Goal: Information Seeking & Learning: Learn about a topic

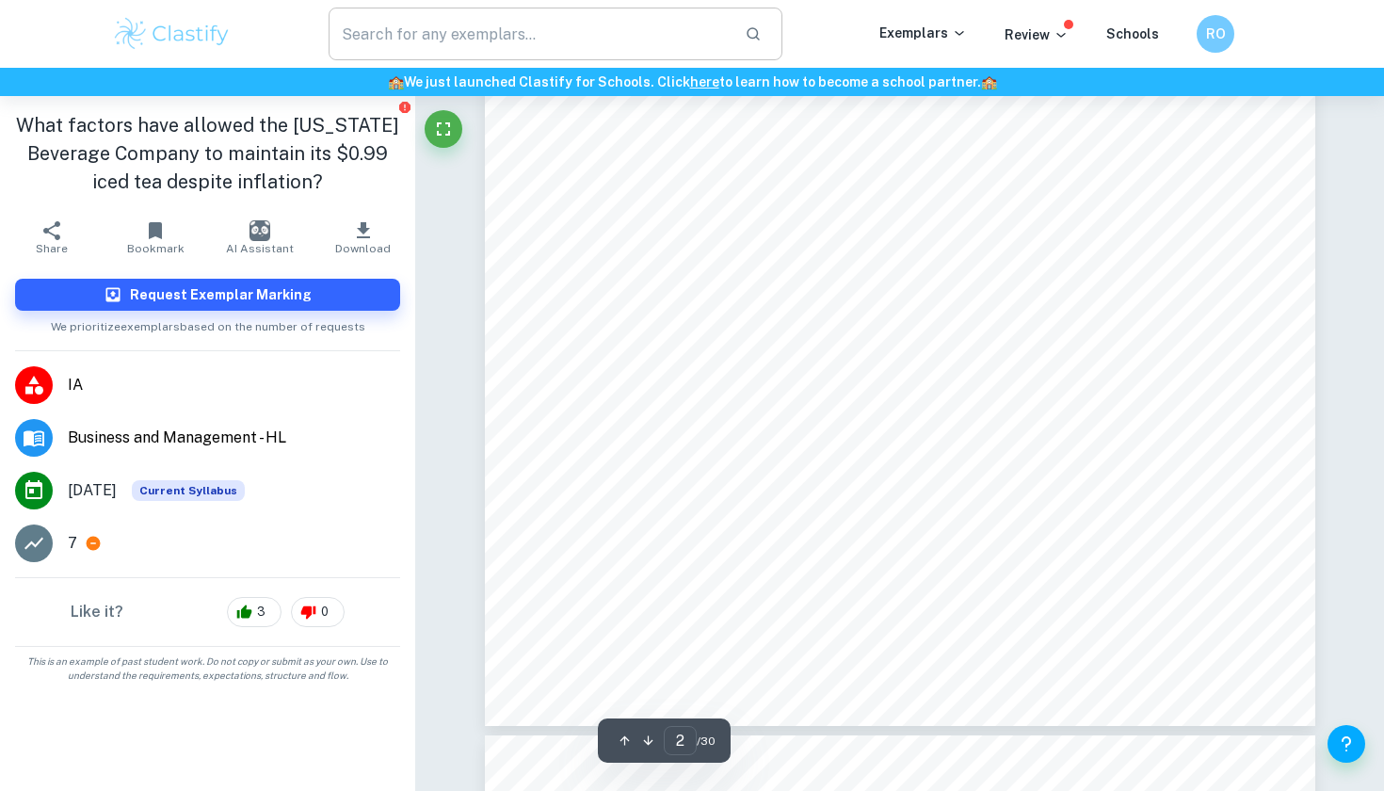
scroll to position [1550, 0]
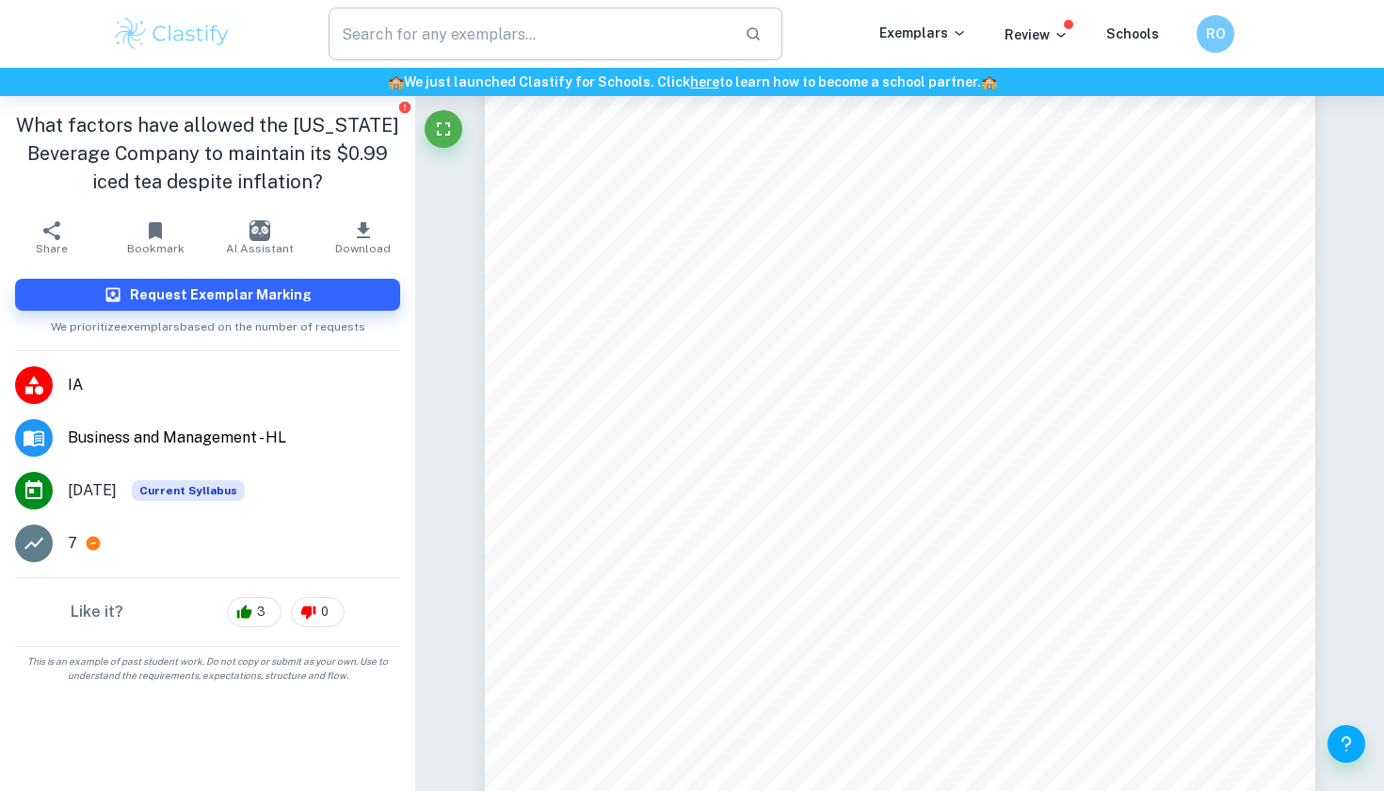
click at [432, 39] on input "text" at bounding box center [528, 34] width 401 height 53
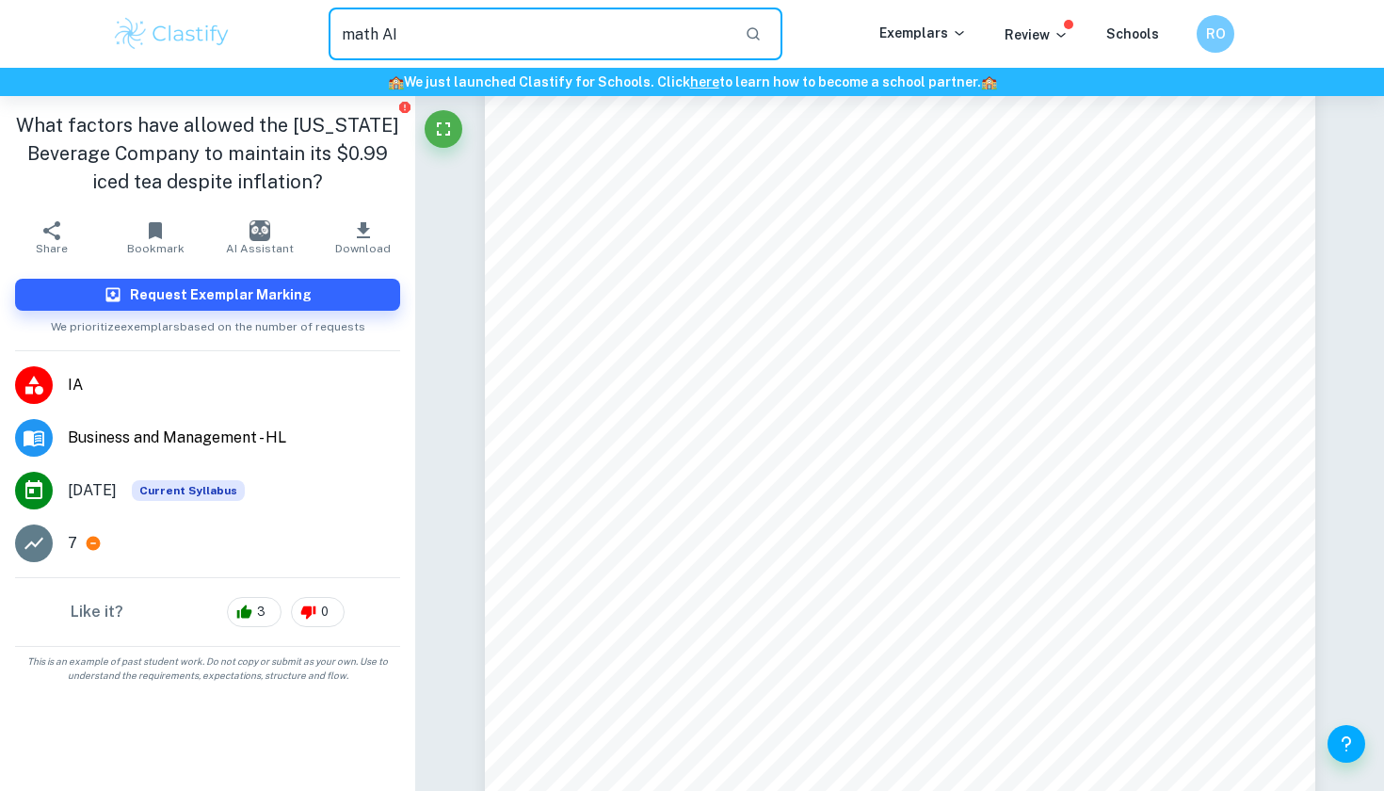
type input "math AI"
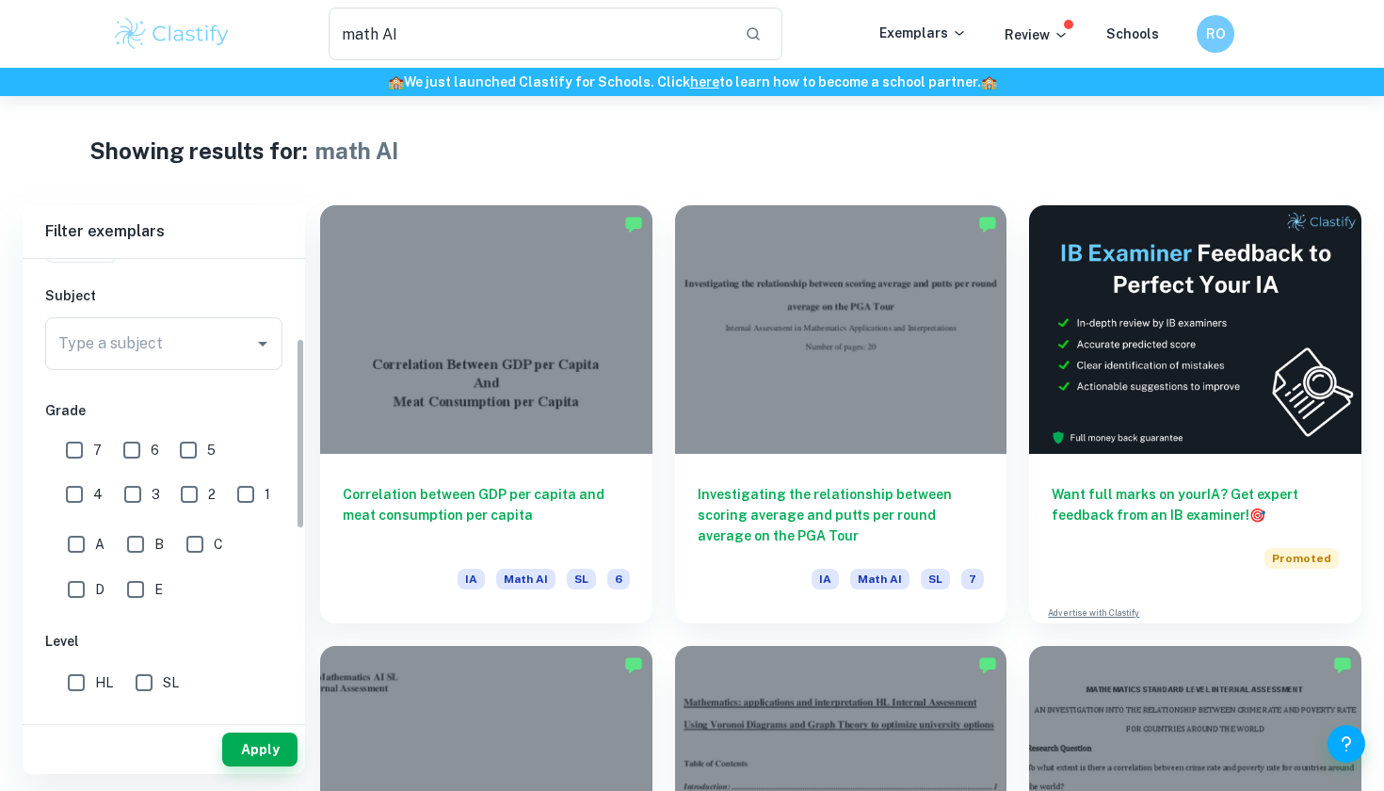
scroll to position [216, 0]
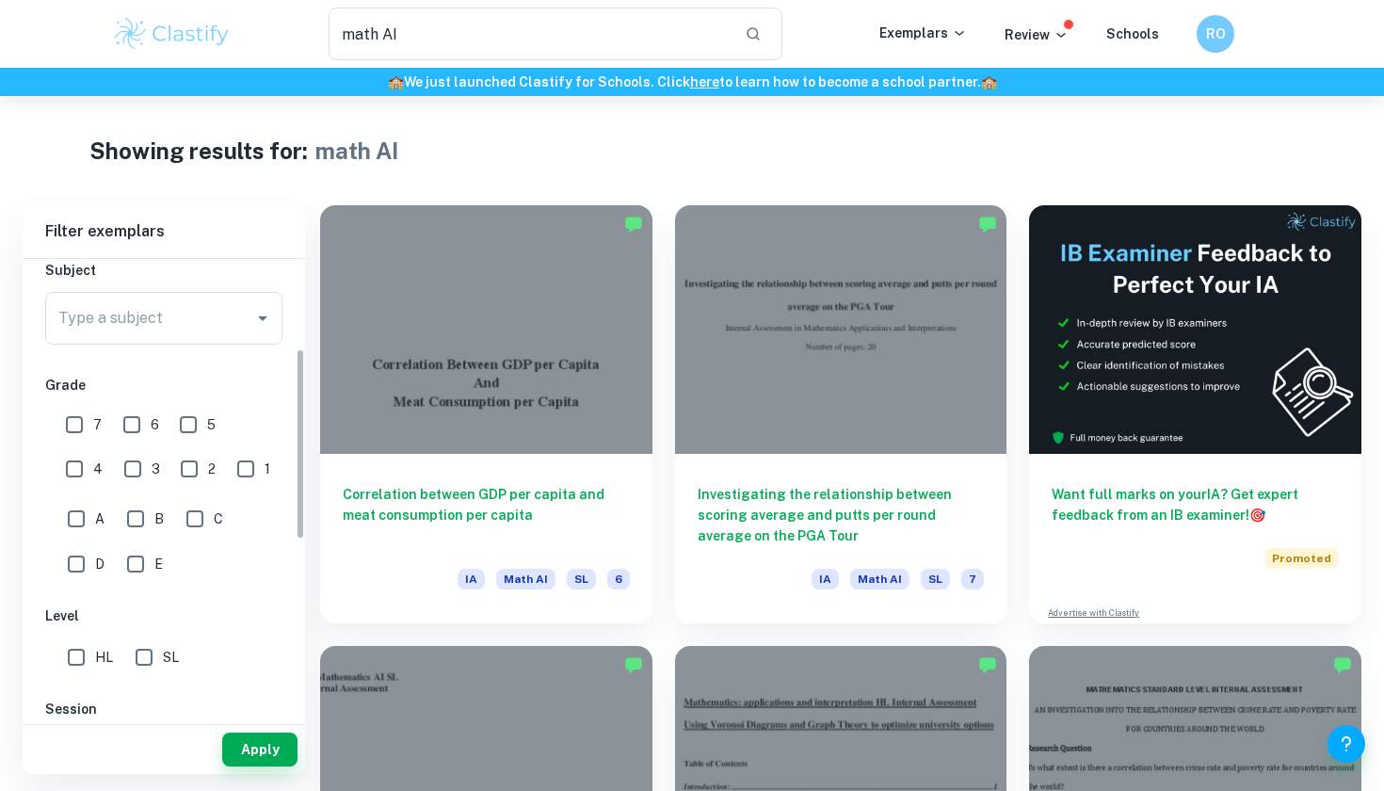
click at [72, 431] on input "7" at bounding box center [75, 425] width 38 height 38
checkbox input "true"
click at [145, 431] on input "6" at bounding box center [132, 425] width 38 height 38
checkbox input "true"
click at [138, 676] on div "IB College Category IA EE TOK Notes Subject Type a subject Type a subject Grade…" at bounding box center [164, 590] width 282 height 1095
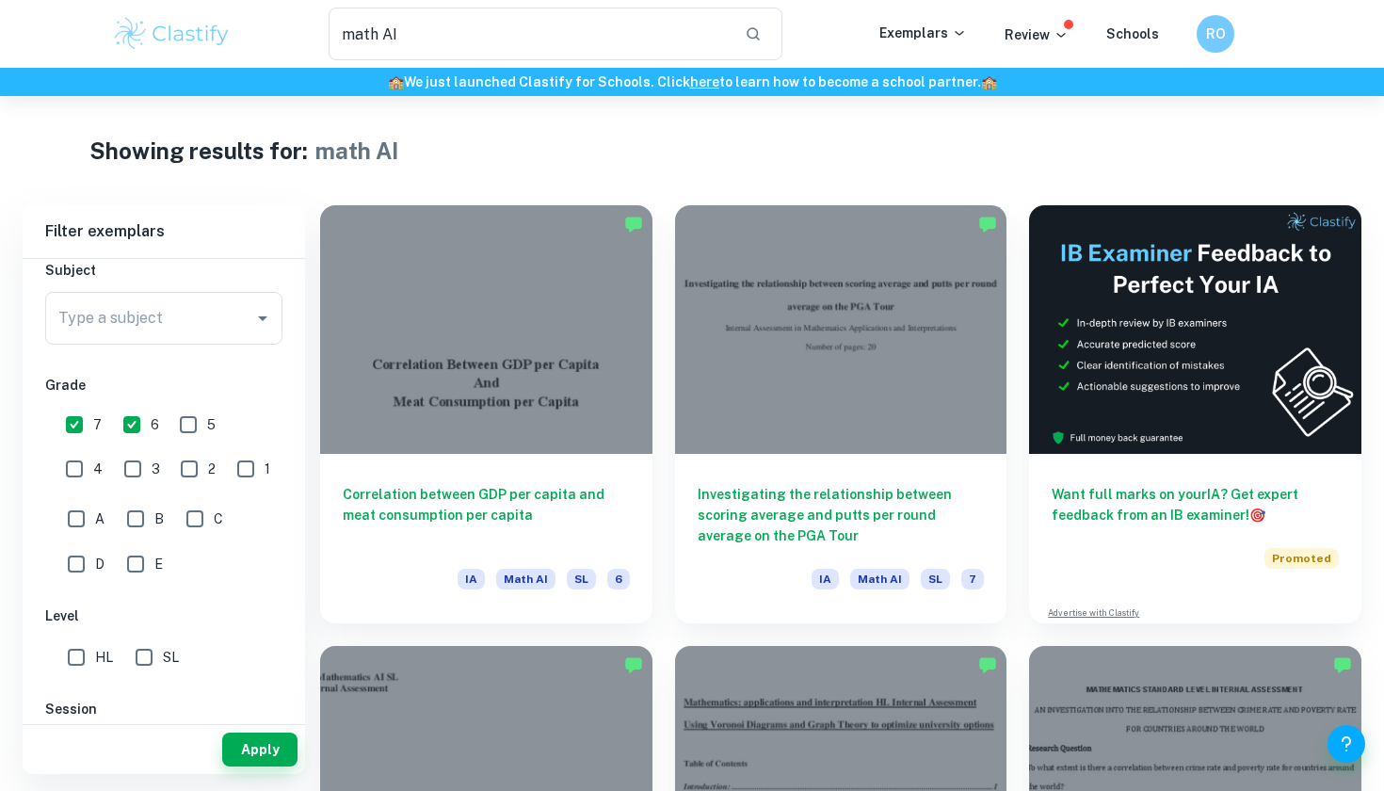
click at [145, 651] on input "SL" at bounding box center [144, 657] width 38 height 38
checkbox input "true"
click at [250, 751] on button "Apply" at bounding box center [259, 749] width 75 height 34
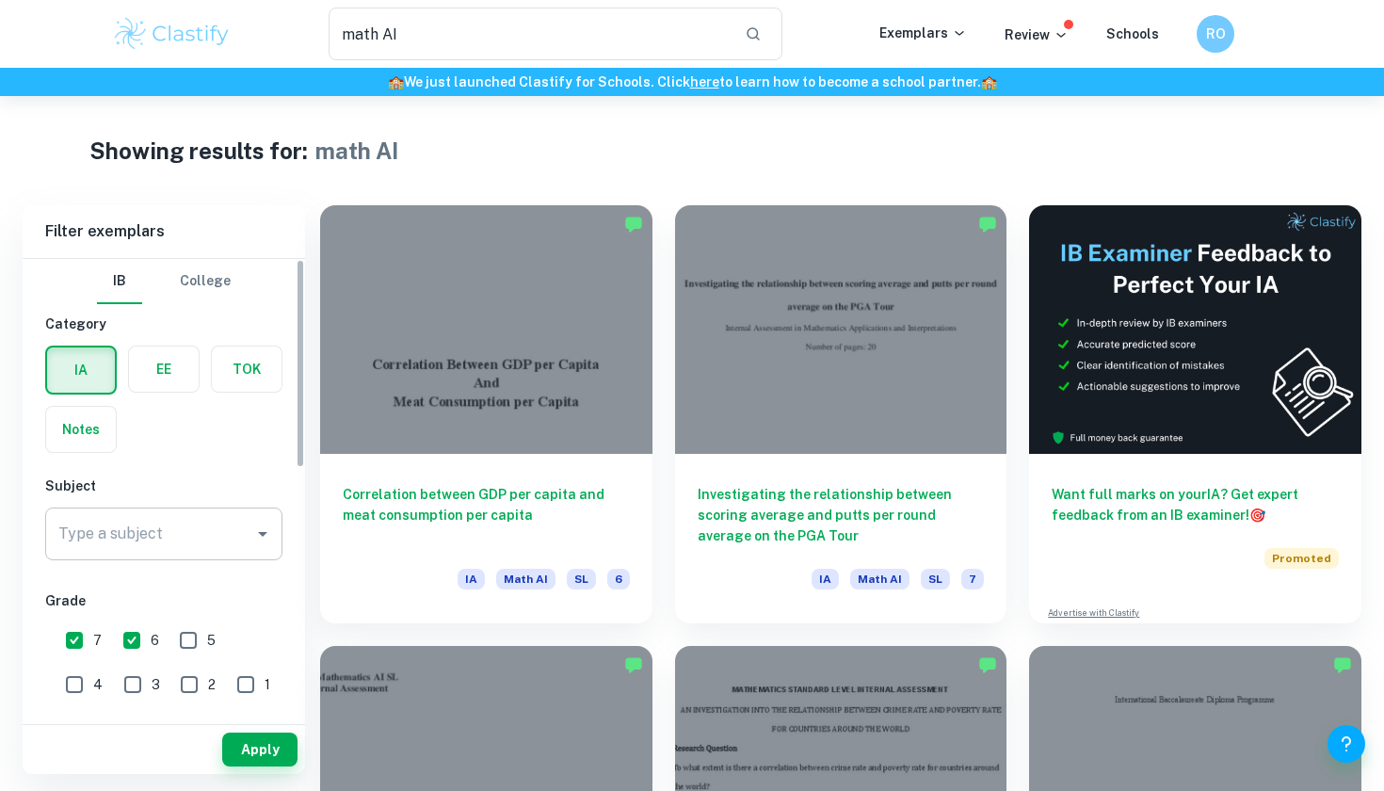
click at [253, 536] on icon "Open" at bounding box center [262, 533] width 23 height 23
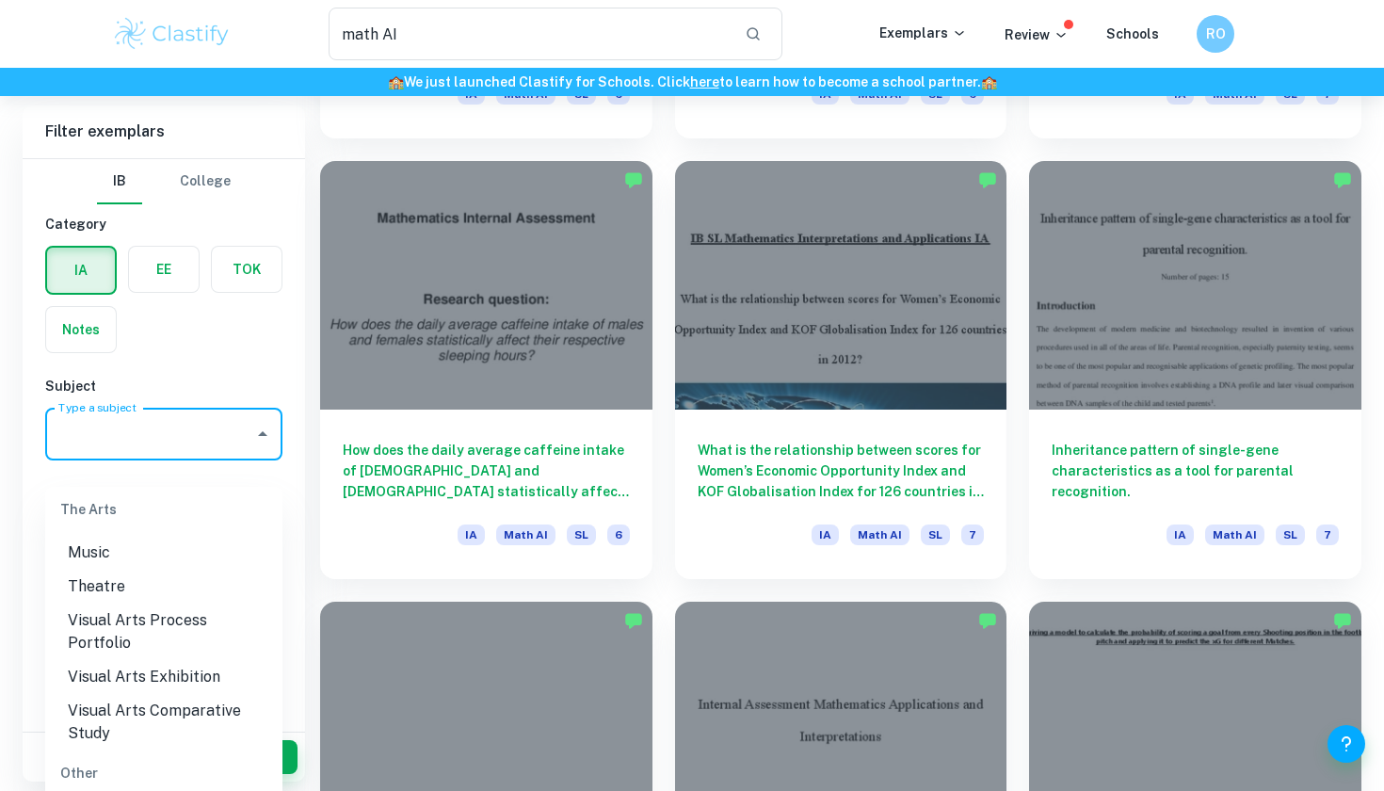
scroll to position [915, 0]
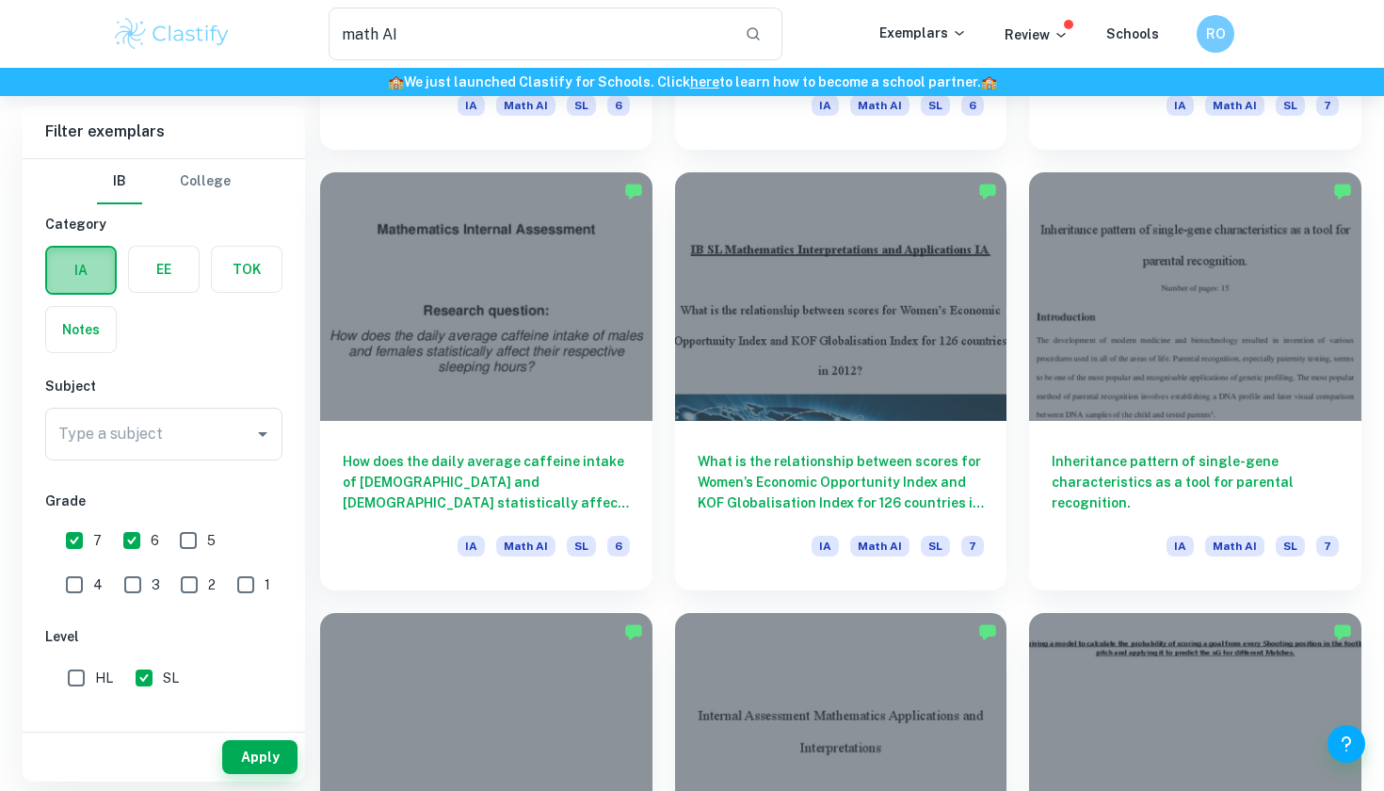
click at [108, 282] on label "button" at bounding box center [81, 270] width 68 height 45
click at [0, 0] on input "radio" at bounding box center [0, 0] width 0 height 0
click at [181, 458] on div "Type a subject" at bounding box center [163, 434] width 237 height 53
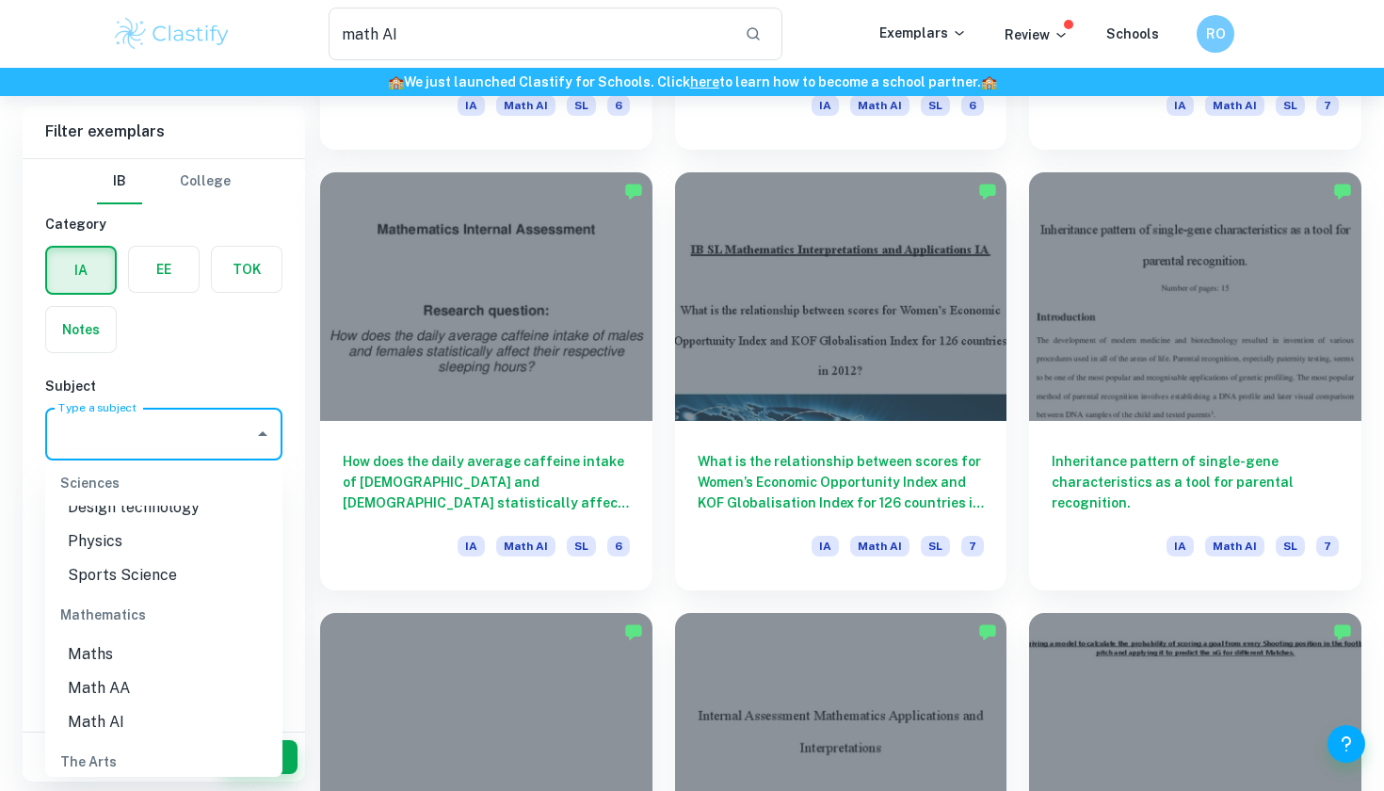
scroll to position [2470, 0]
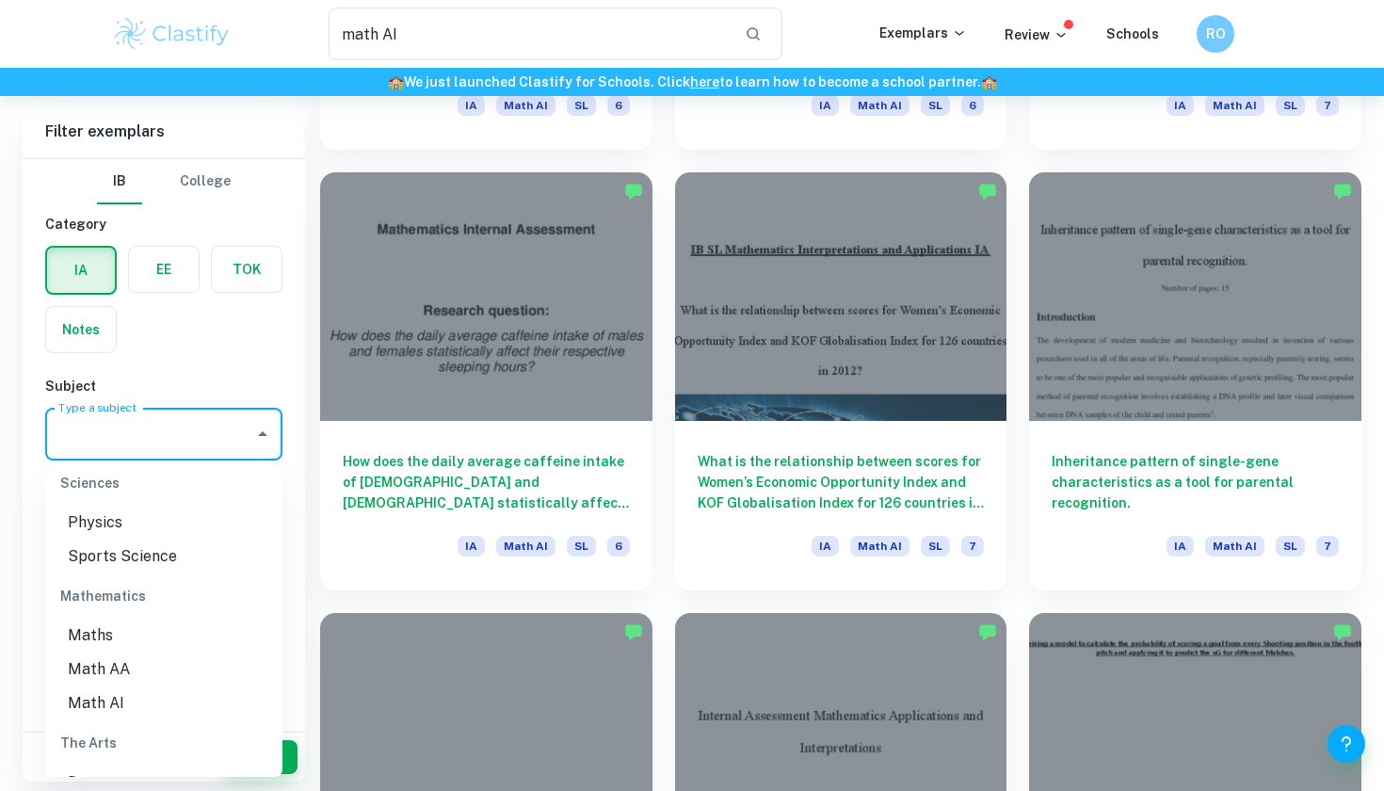
click at [173, 686] on li "Math AI" at bounding box center [163, 703] width 237 height 34
type input "Math AI"
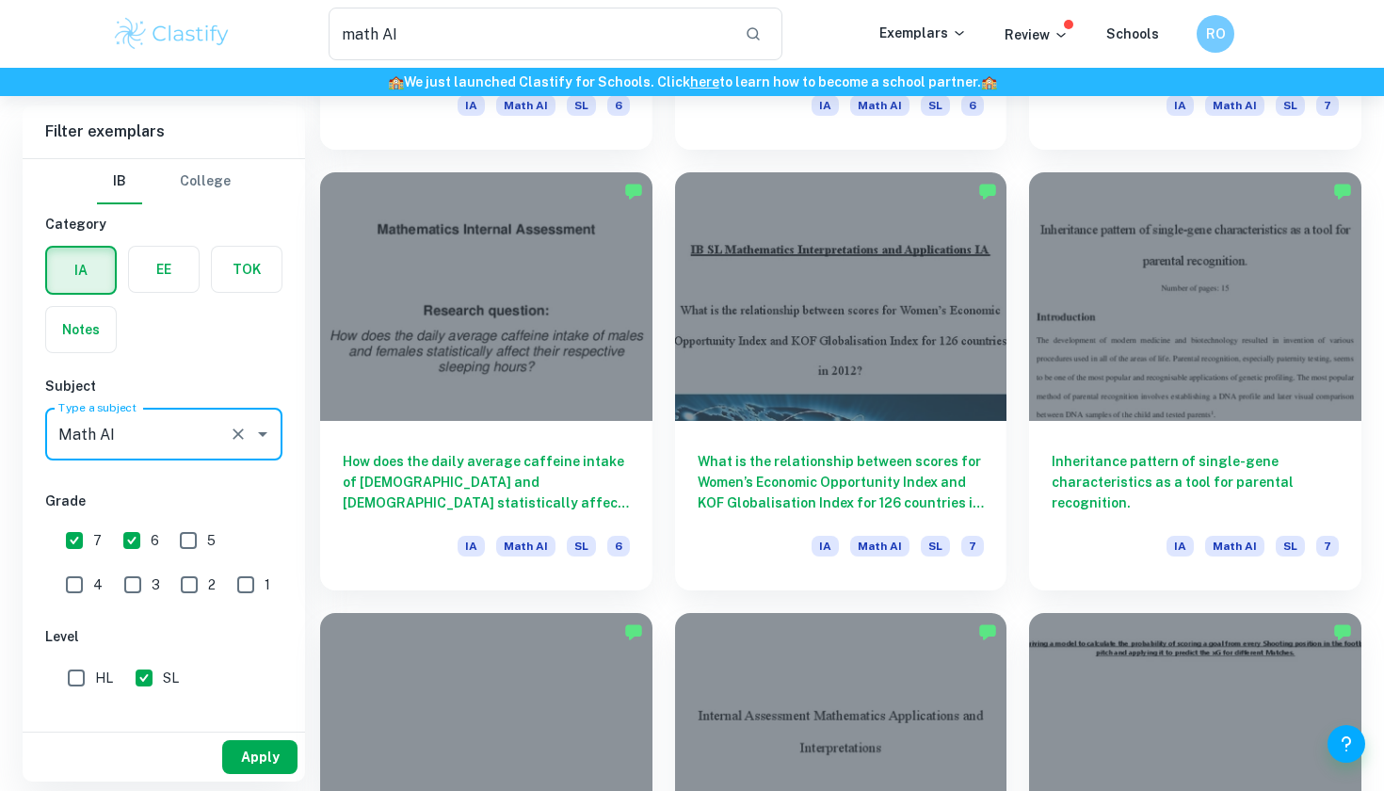
click at [266, 755] on button "Apply" at bounding box center [259, 757] width 75 height 34
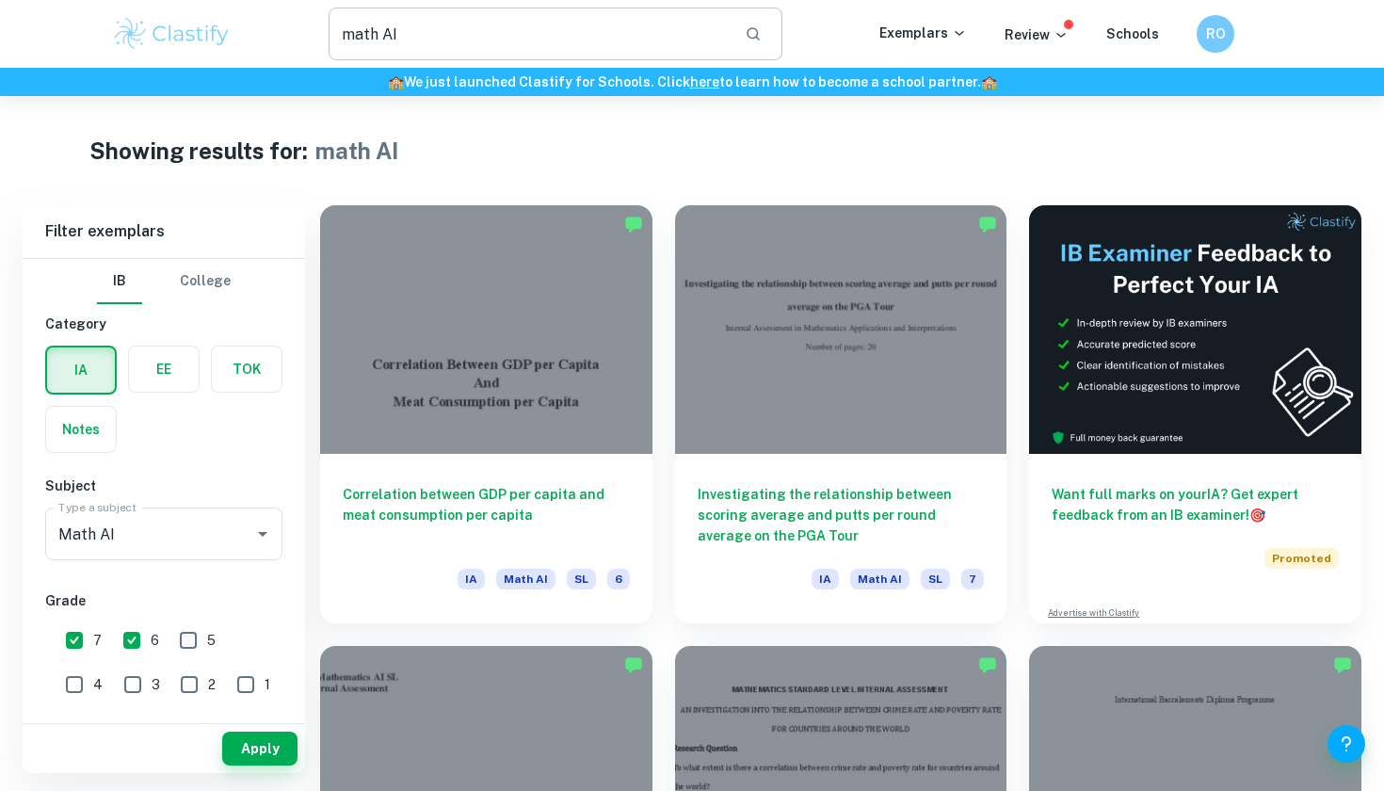
scroll to position [0, 0]
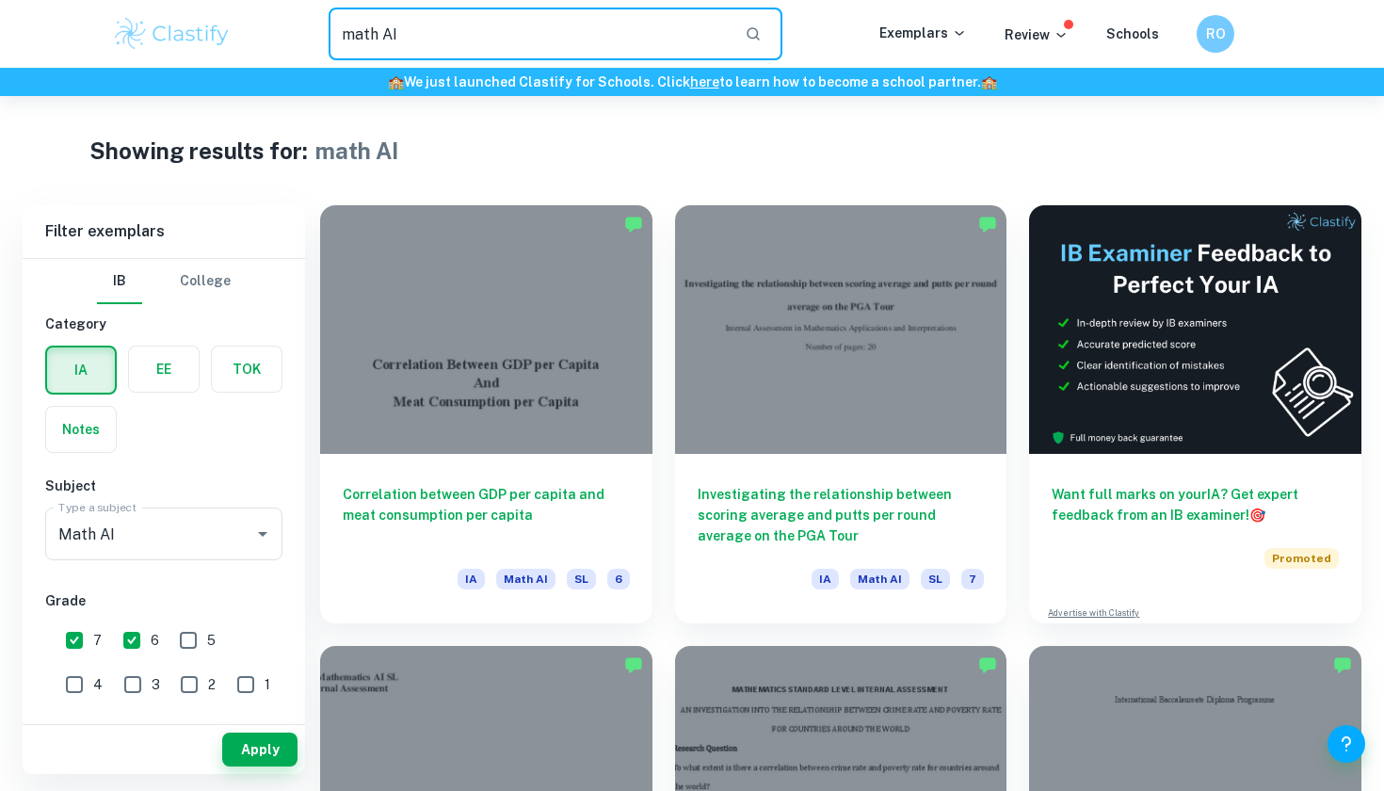
click at [679, 29] on input "math AI" at bounding box center [528, 34] width 401 height 53
click at [936, 45] on div "math AI ​ Exemplars Review Schools RO" at bounding box center [691, 34] width 1205 height 53
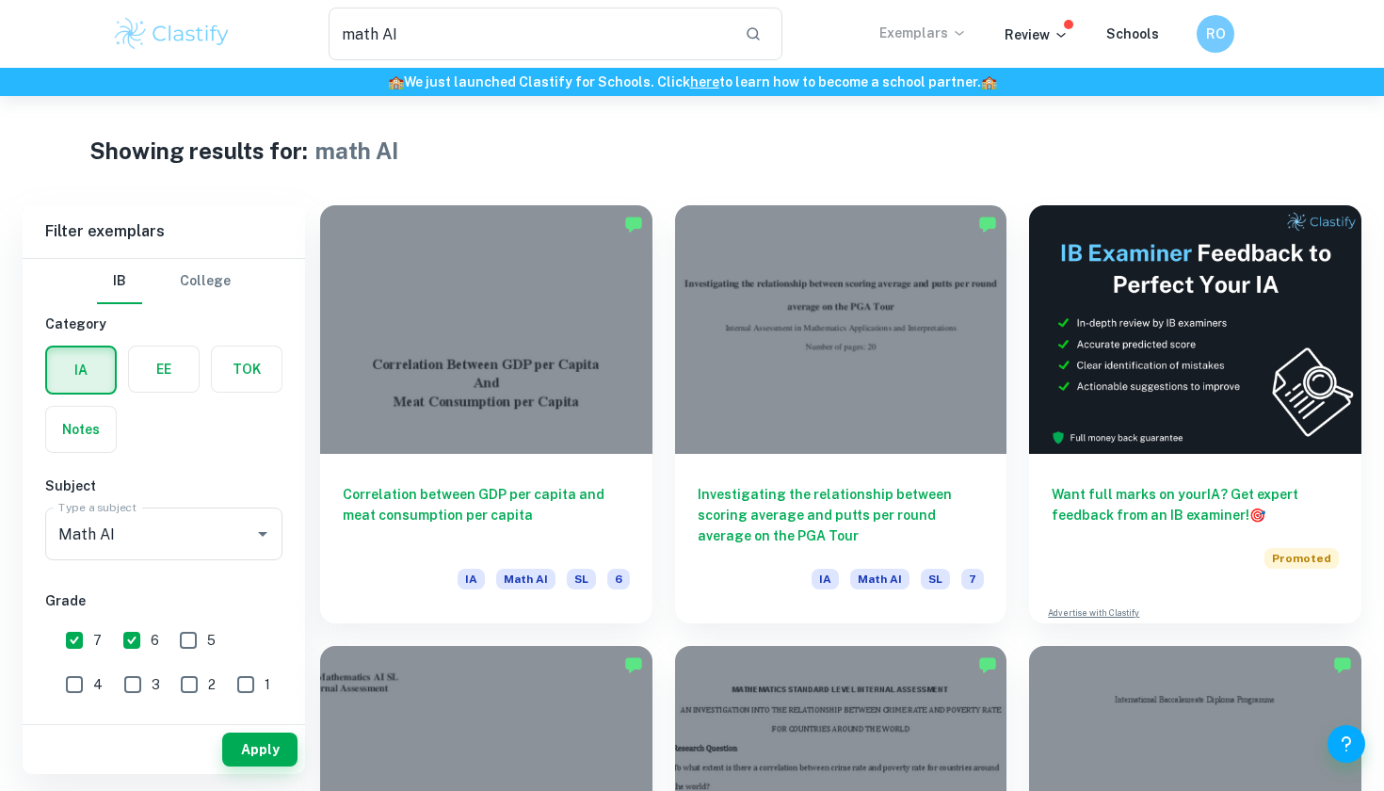
click at [939, 28] on p "Exemplars" at bounding box center [923, 33] width 88 height 21
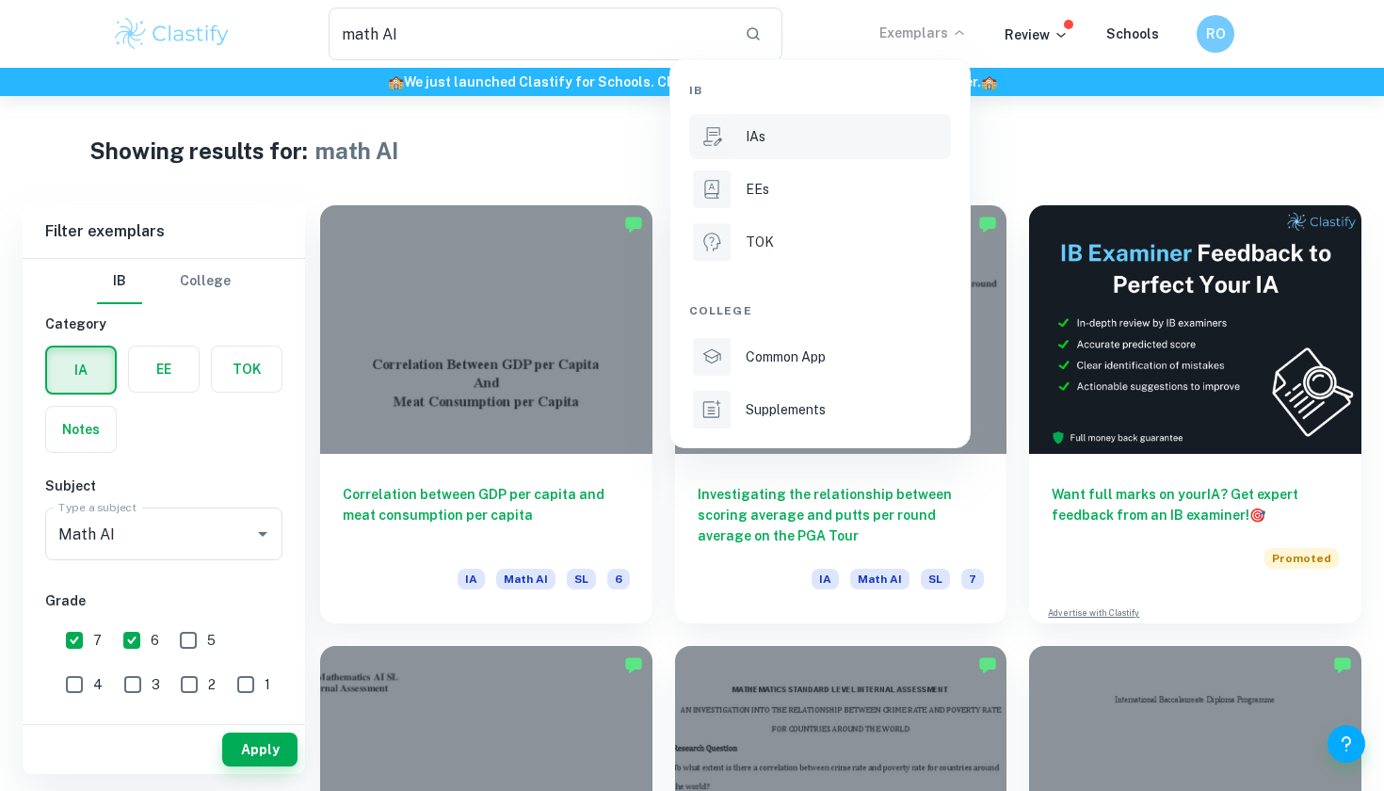
click at [810, 157] on li "IAs" at bounding box center [820, 136] width 262 height 45
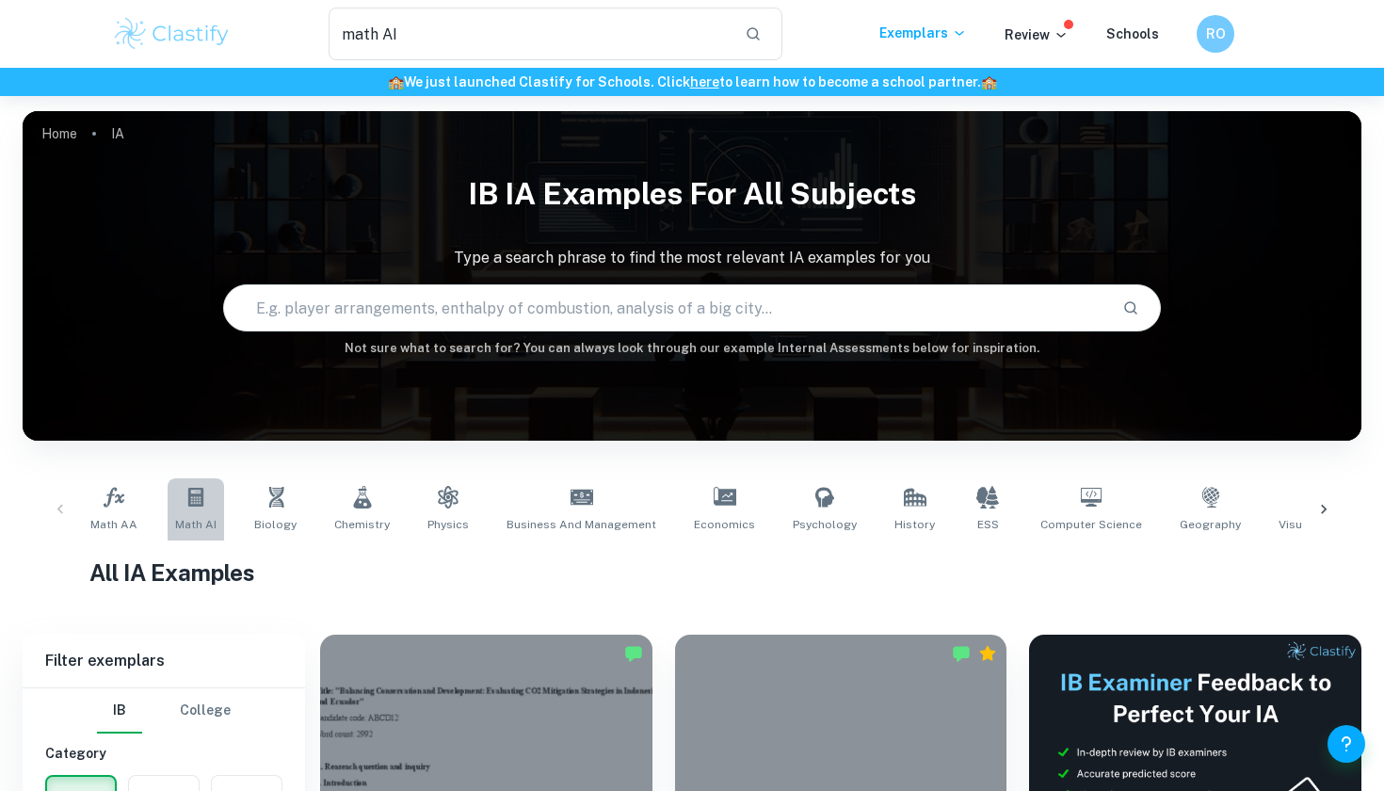
click at [212, 526] on span "Math AI" at bounding box center [195, 524] width 41 height 17
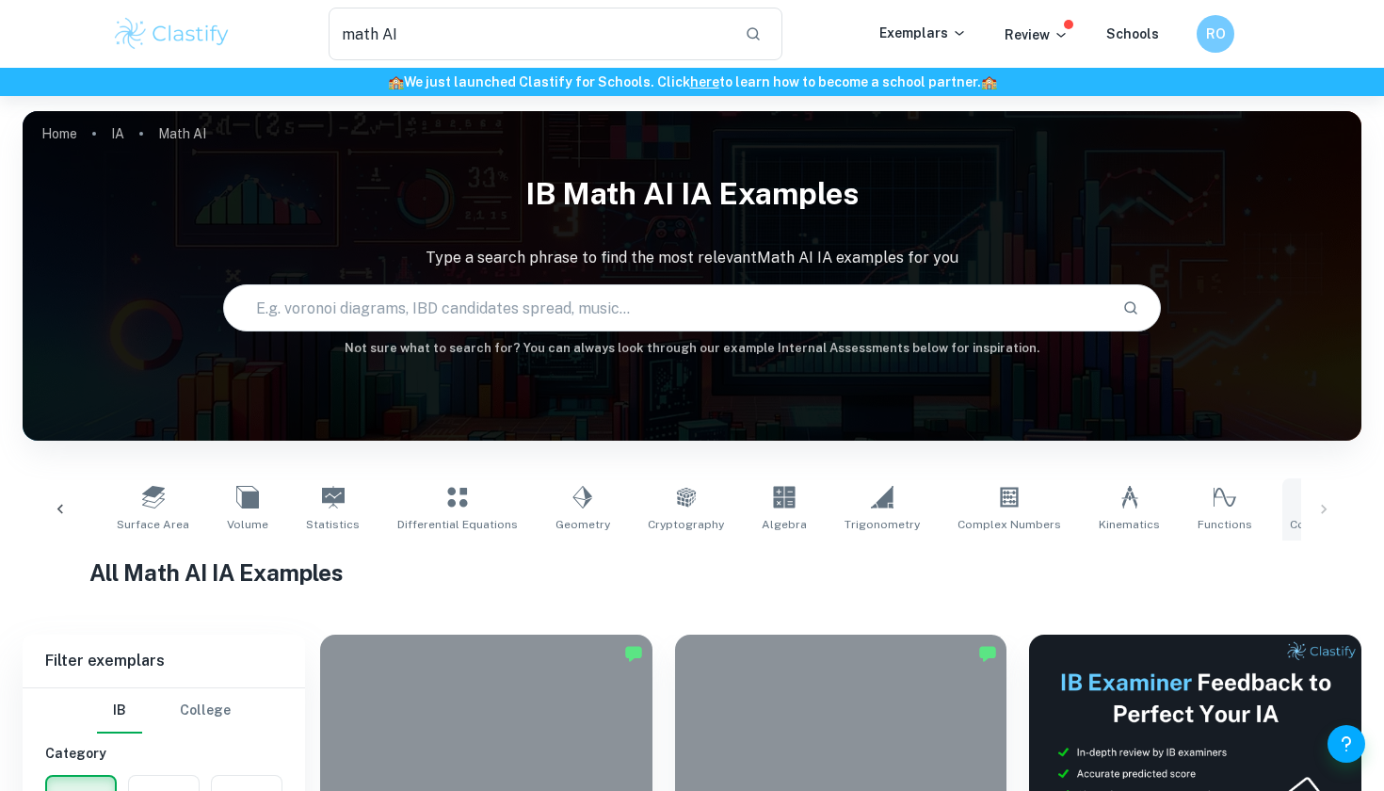
scroll to position [0, 358]
click at [1284, 512] on link "Correlation" at bounding box center [1323, 509] width 78 height 62
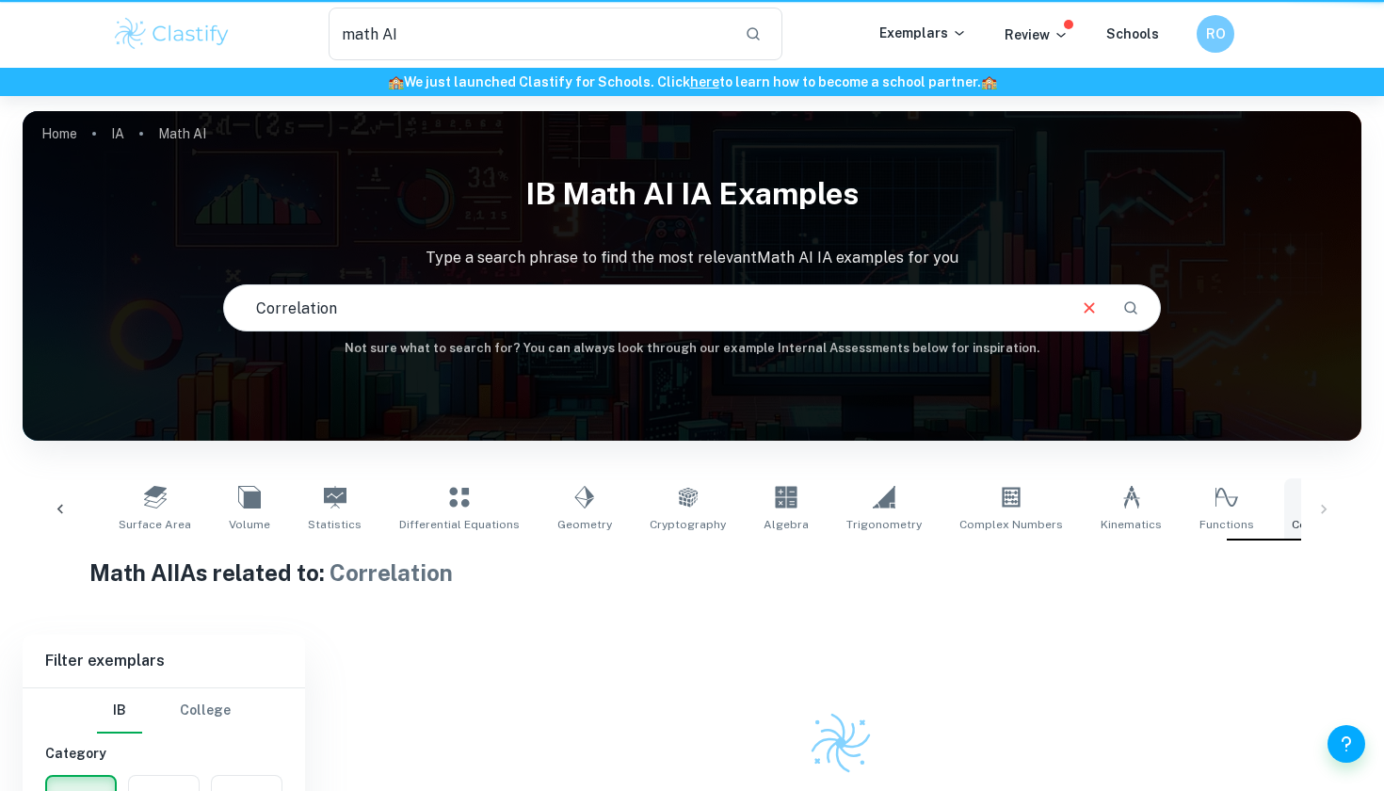
type input "Correlation"
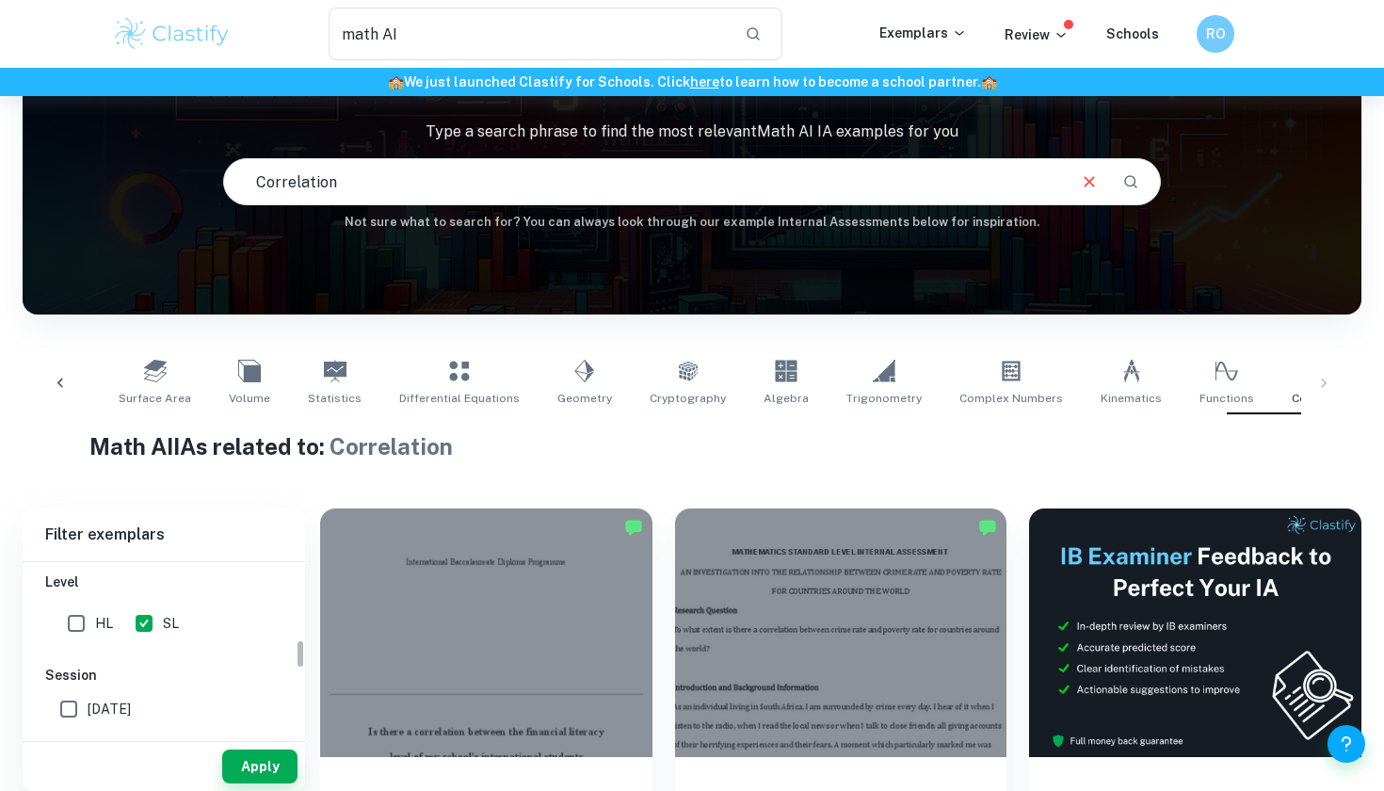
scroll to position [458, 0]
click at [271, 779] on button "Apply" at bounding box center [259, 766] width 75 height 34
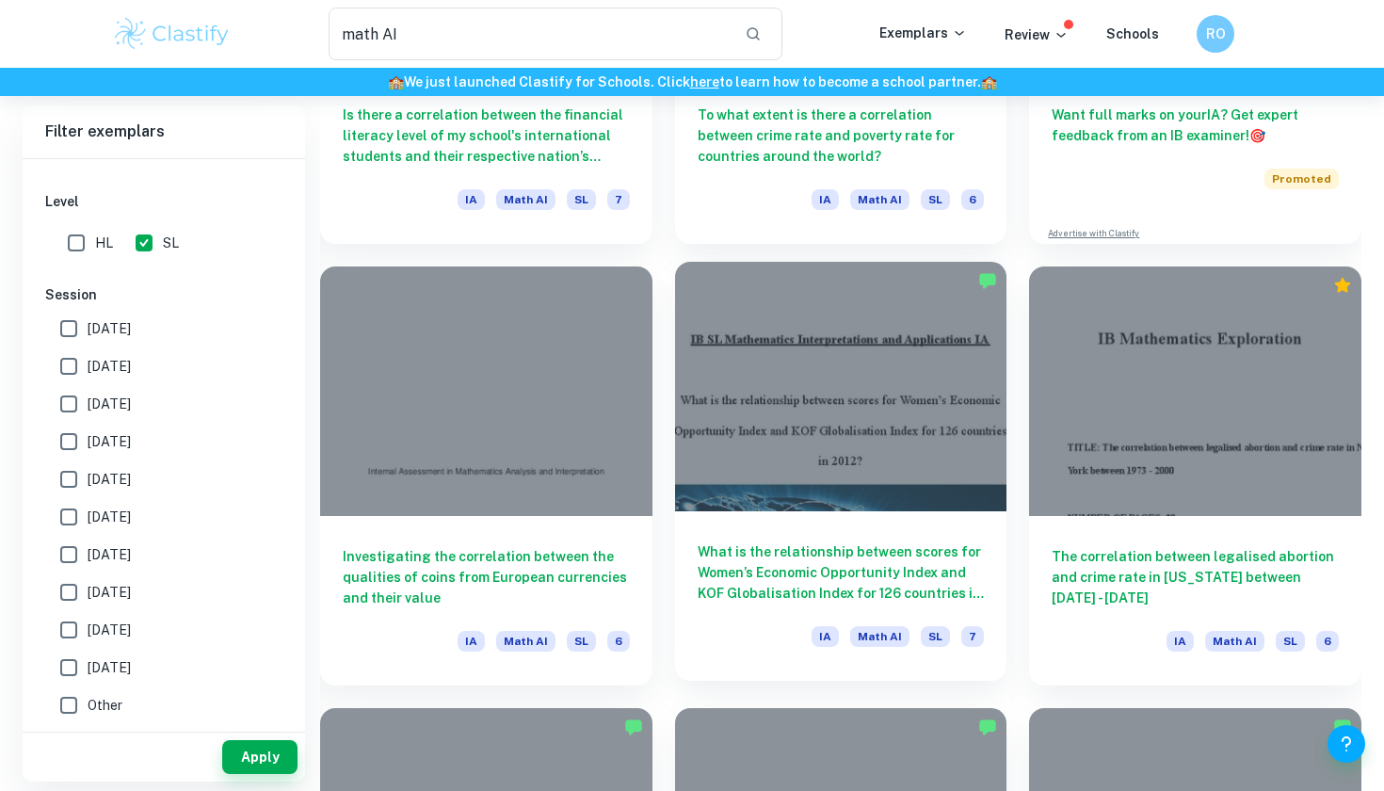
scroll to position [760, 0]
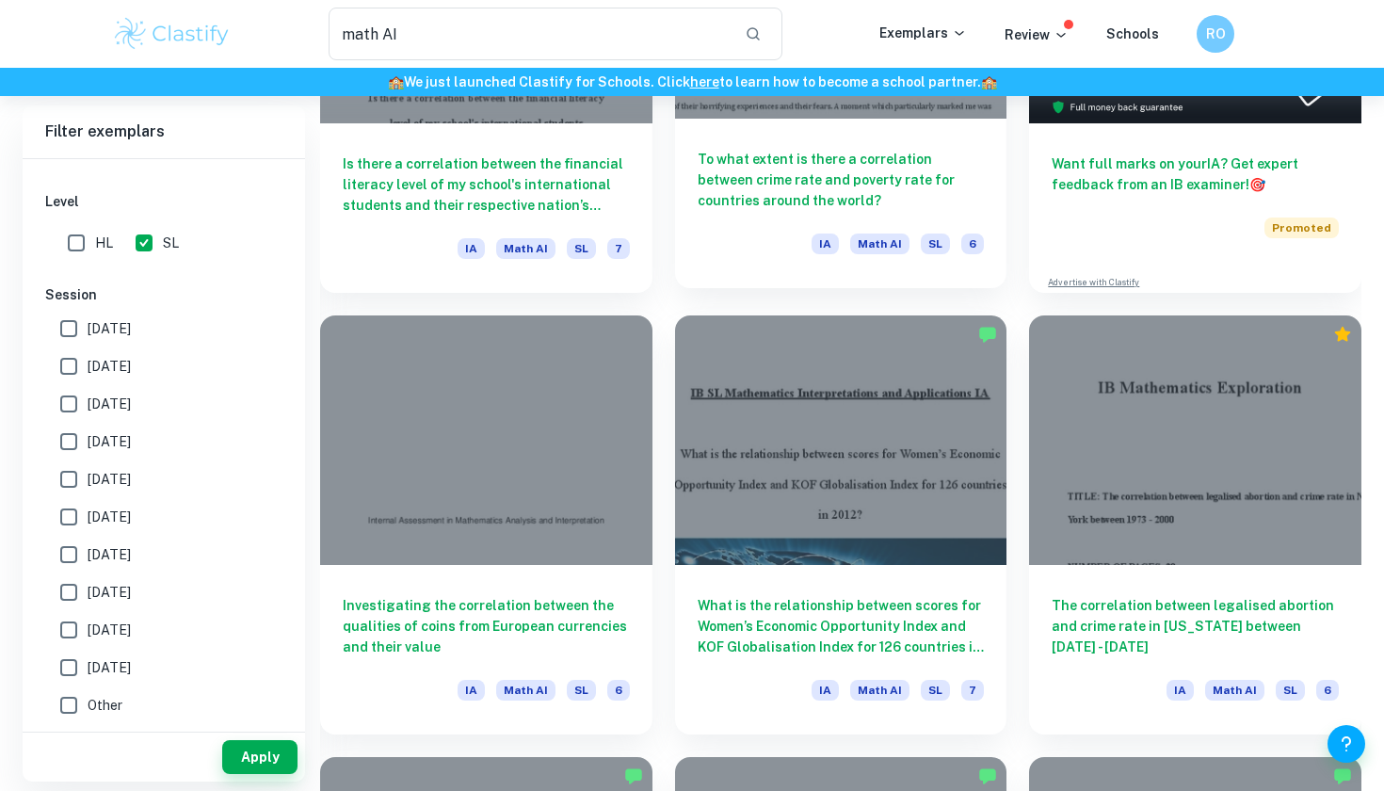
click at [804, 197] on h6 "To what extent is there a correlation between crime rate and poverty rate for c…" at bounding box center [840, 180] width 287 height 62
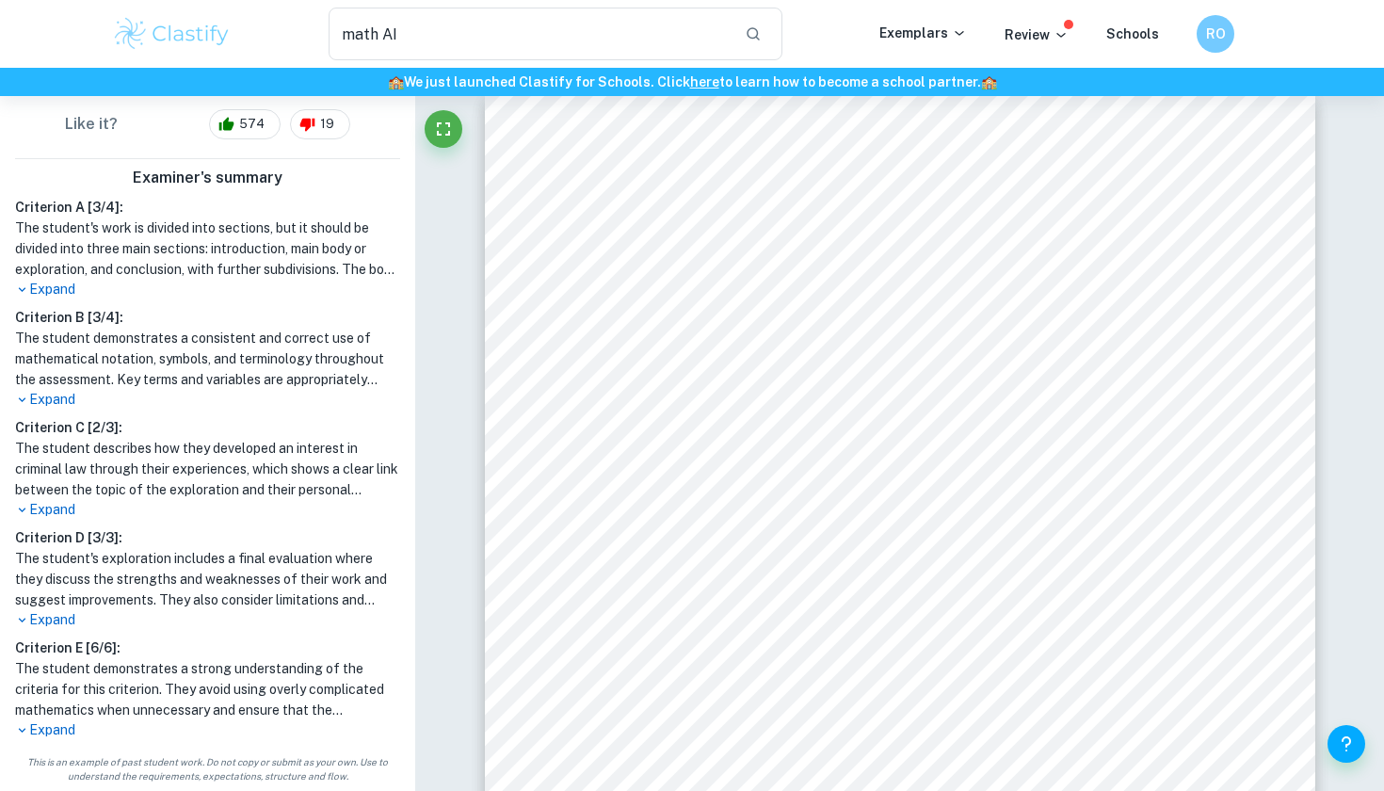
scroll to position [463, 0]
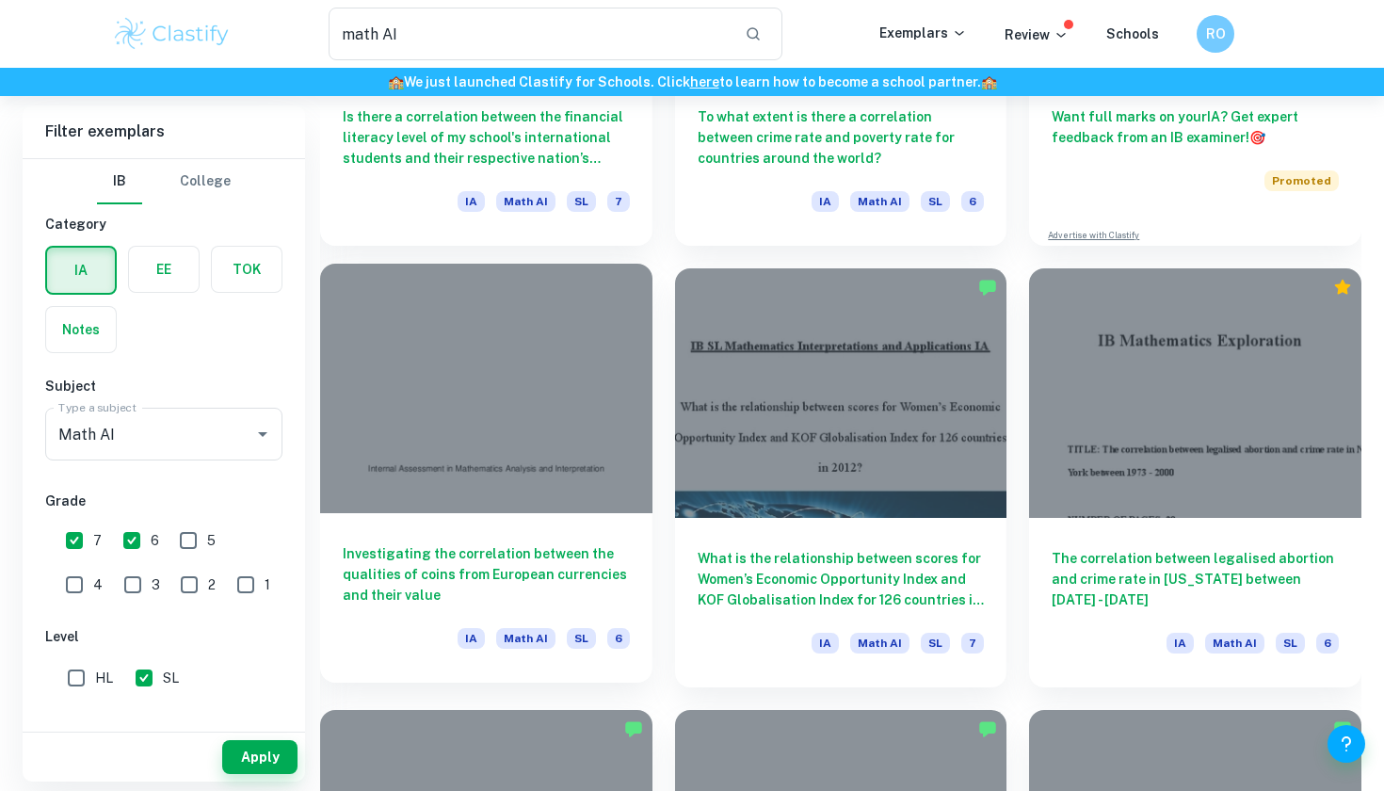
scroll to position [816, 0]
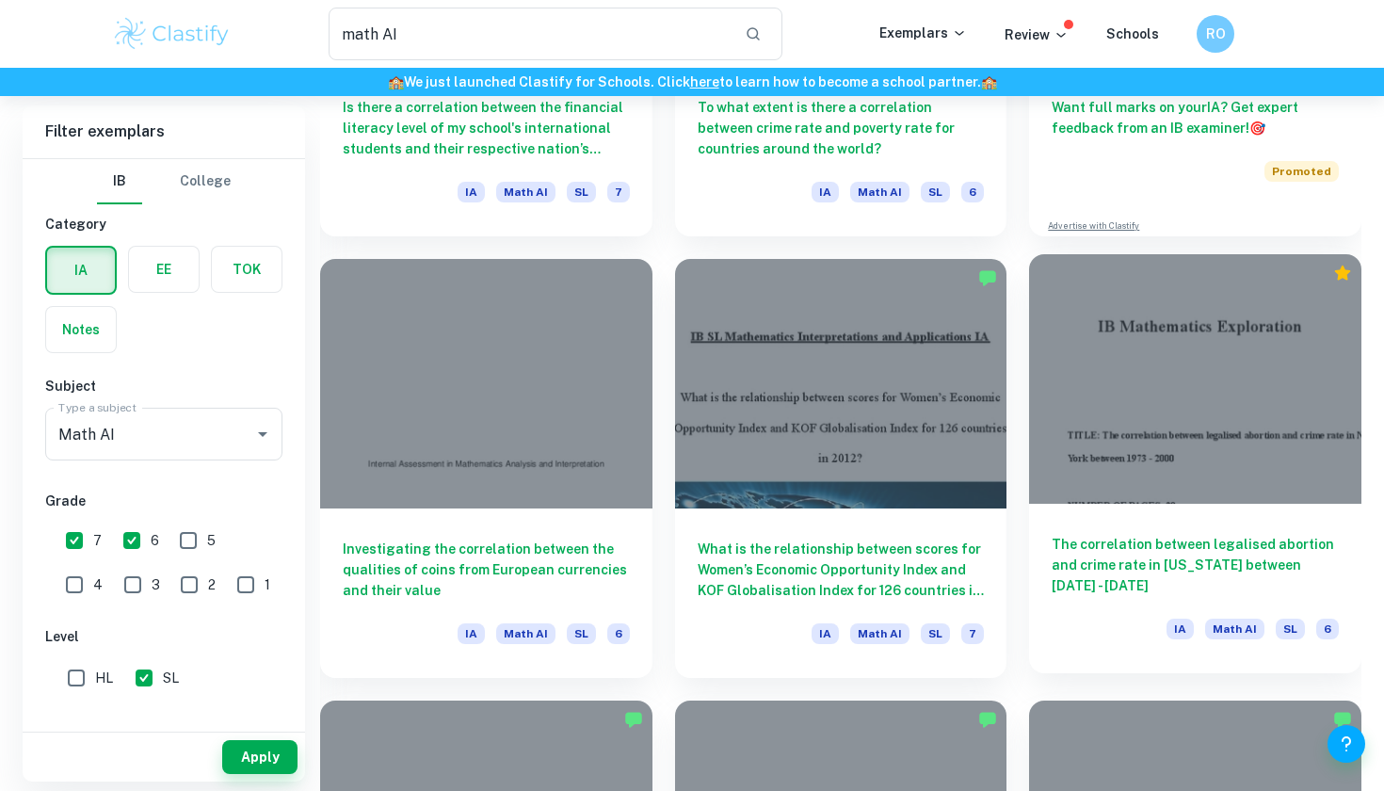
click at [1119, 569] on h6 "The correlation between legalised abortion and crime rate in New York between 1…" at bounding box center [1194, 565] width 287 height 62
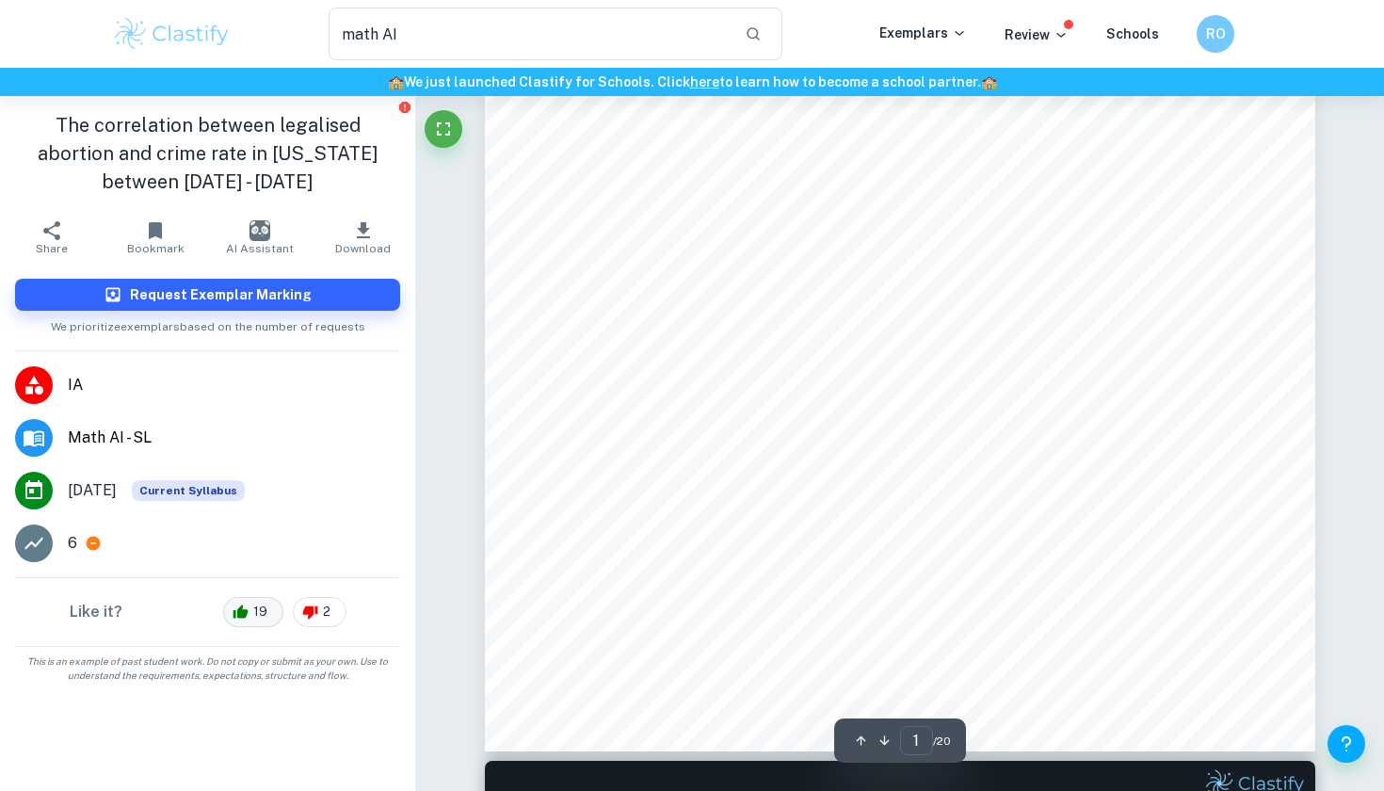
scroll to position [547, 0]
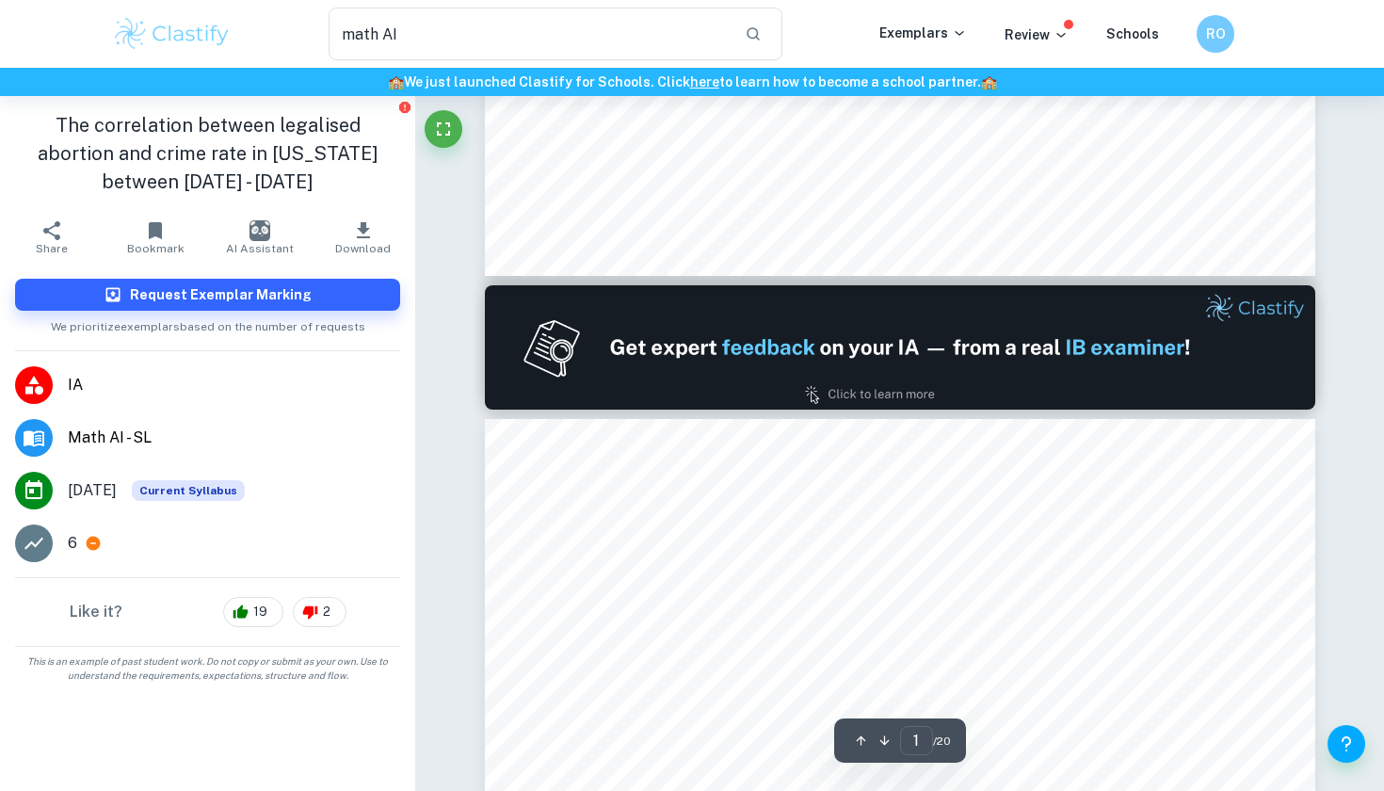
type input "2"
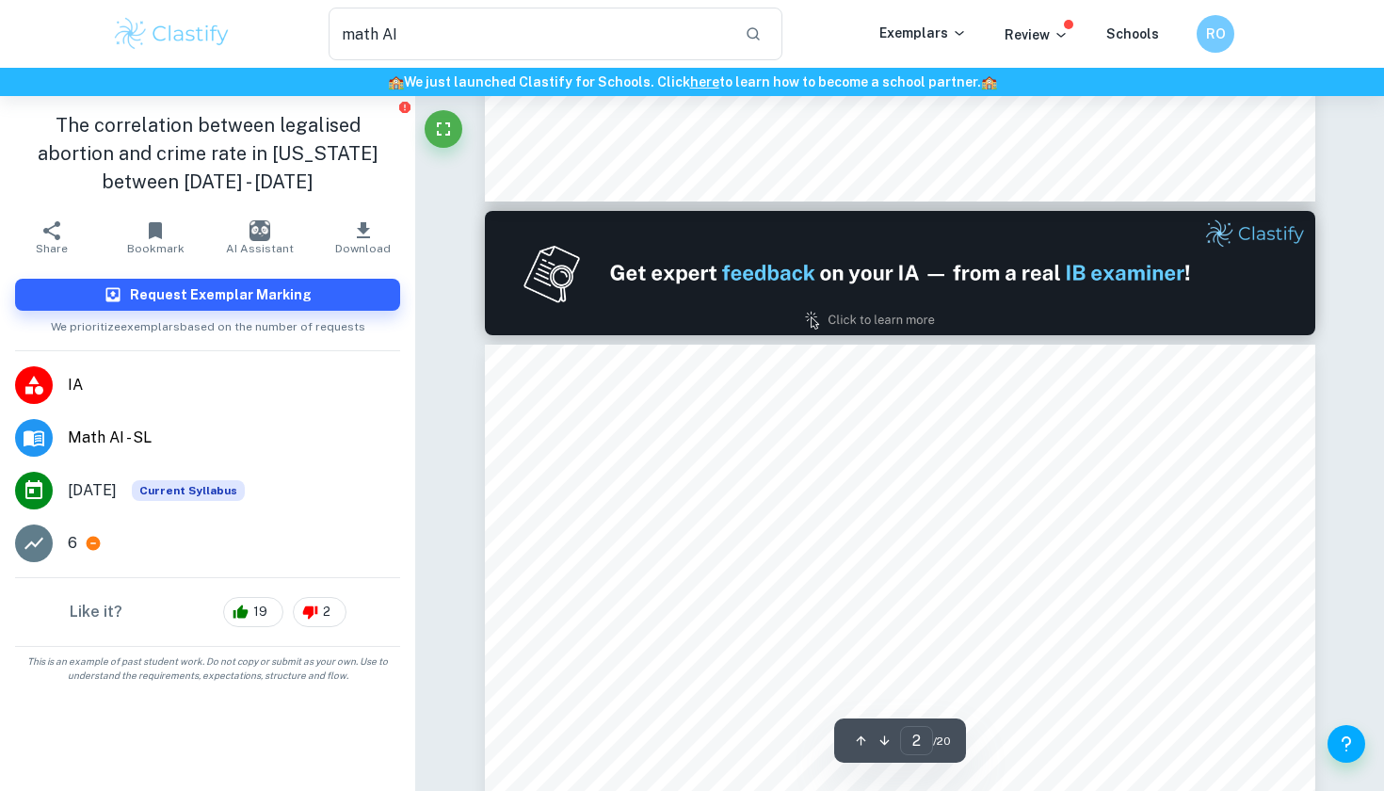
scroll to position [1096, 0]
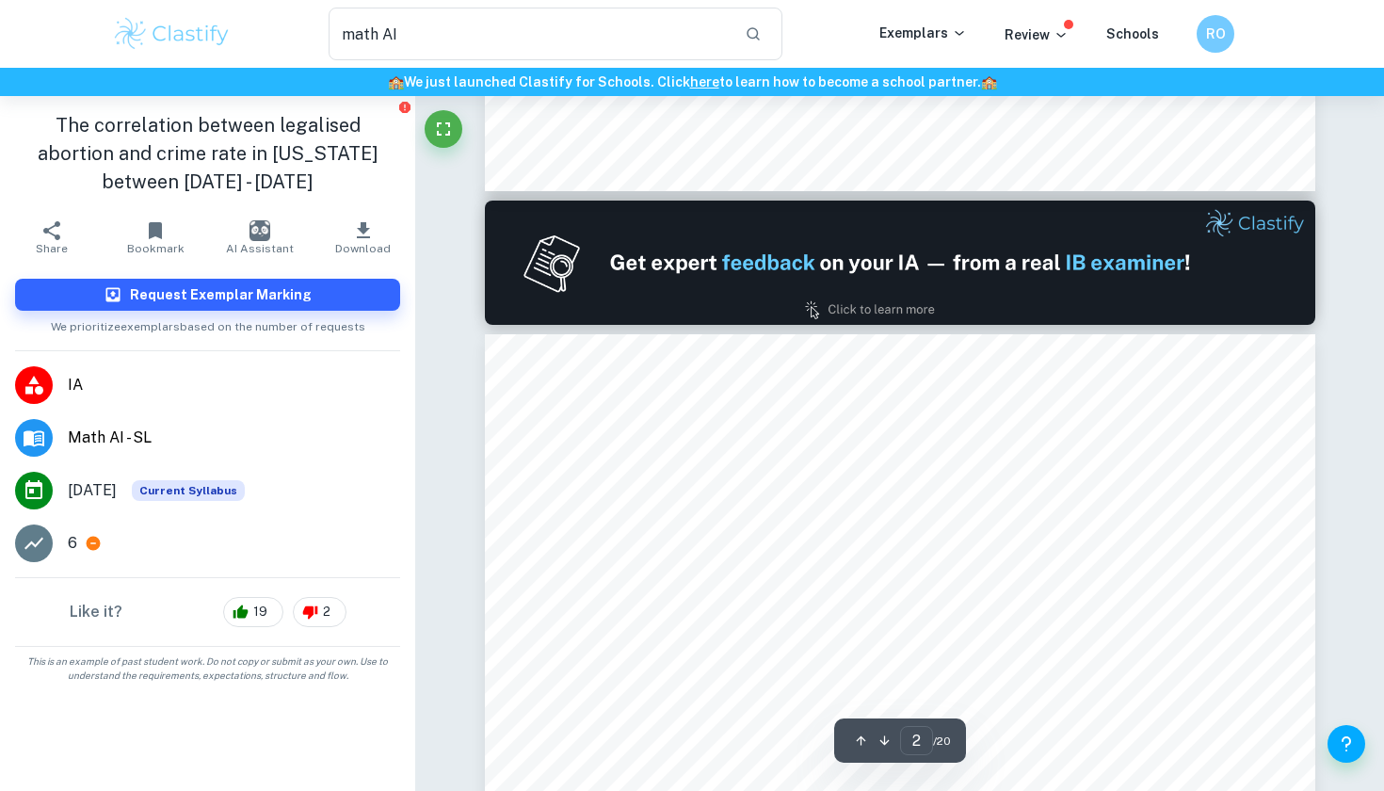
click at [81, 543] on div "6" at bounding box center [234, 543] width 332 height 23
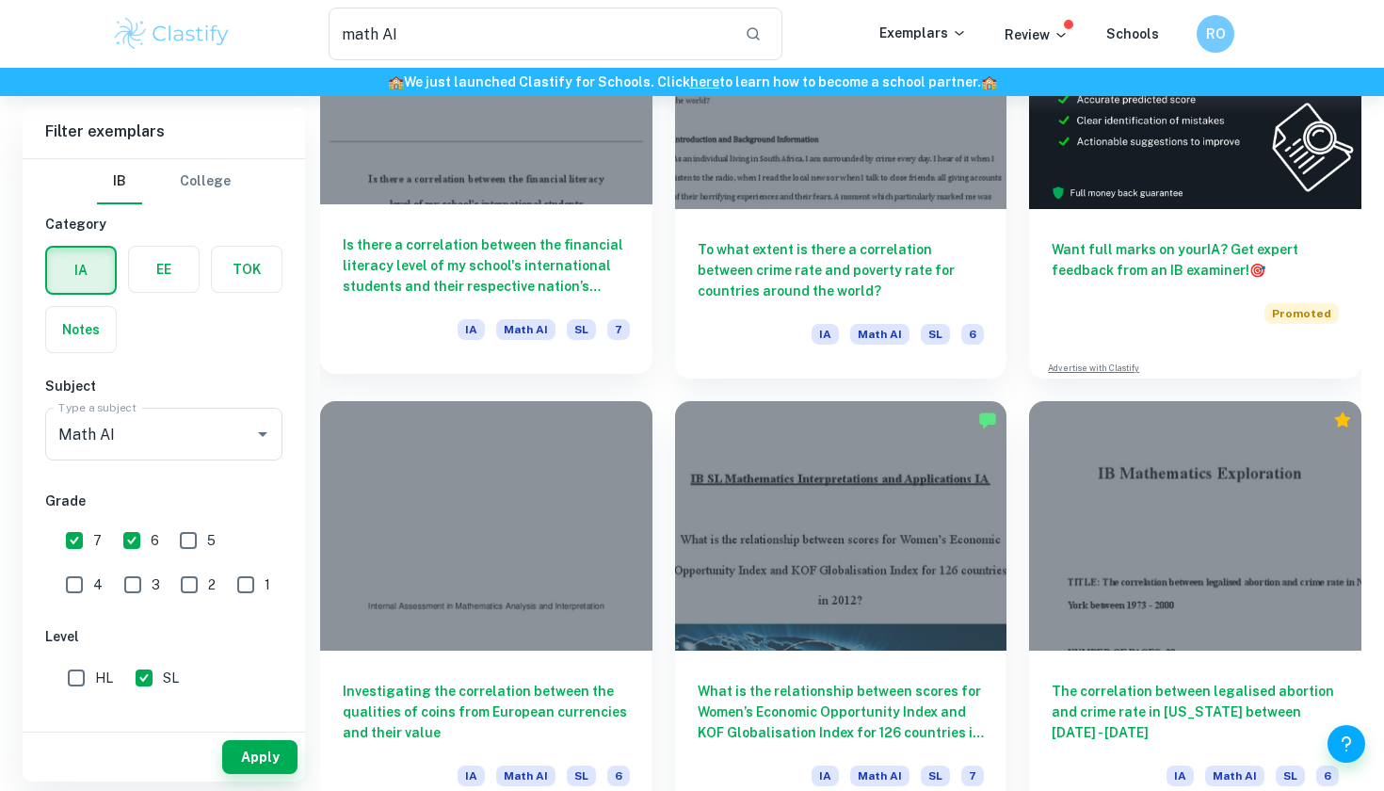
scroll to position [672, 0]
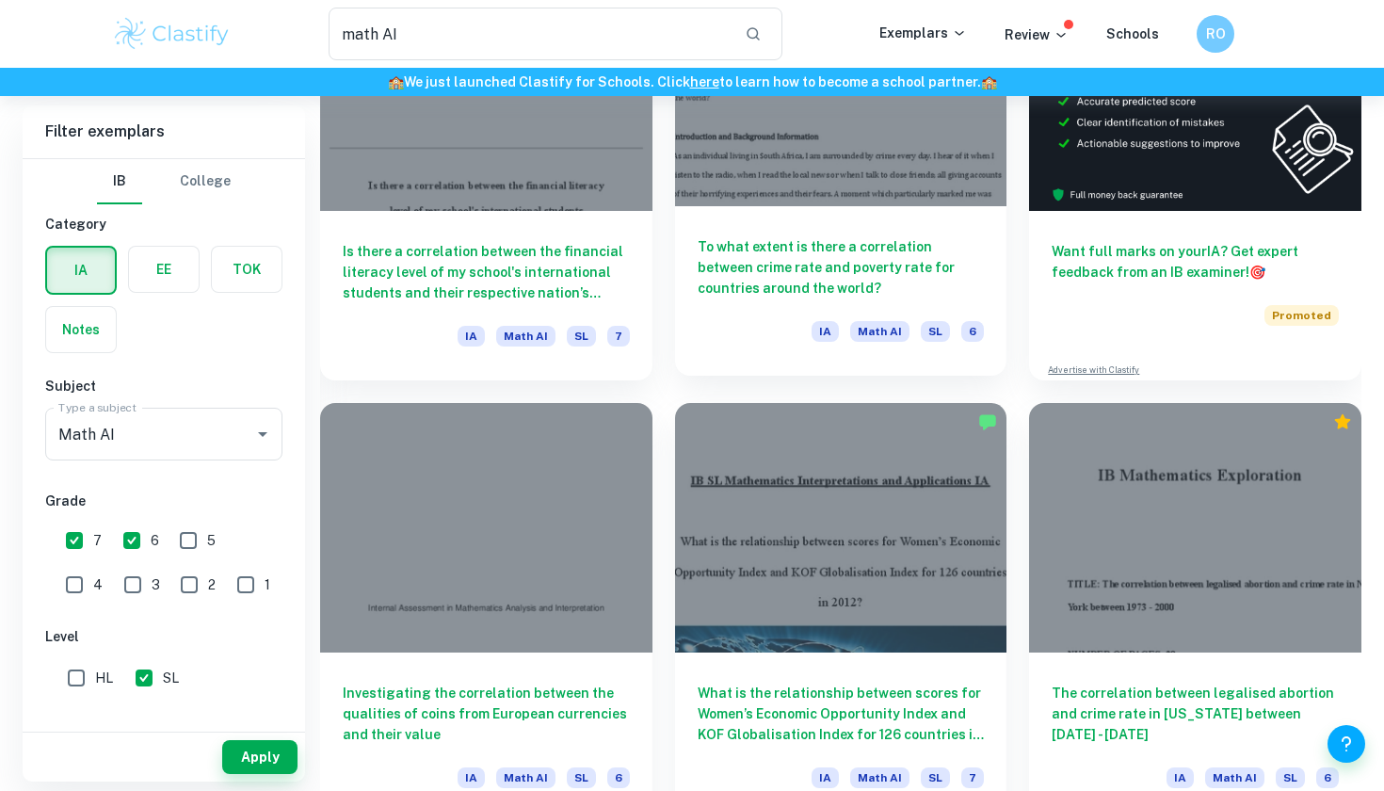
click at [858, 289] on h6 "To what extent is there a correlation between crime rate and poverty rate for c…" at bounding box center [840, 267] width 287 height 62
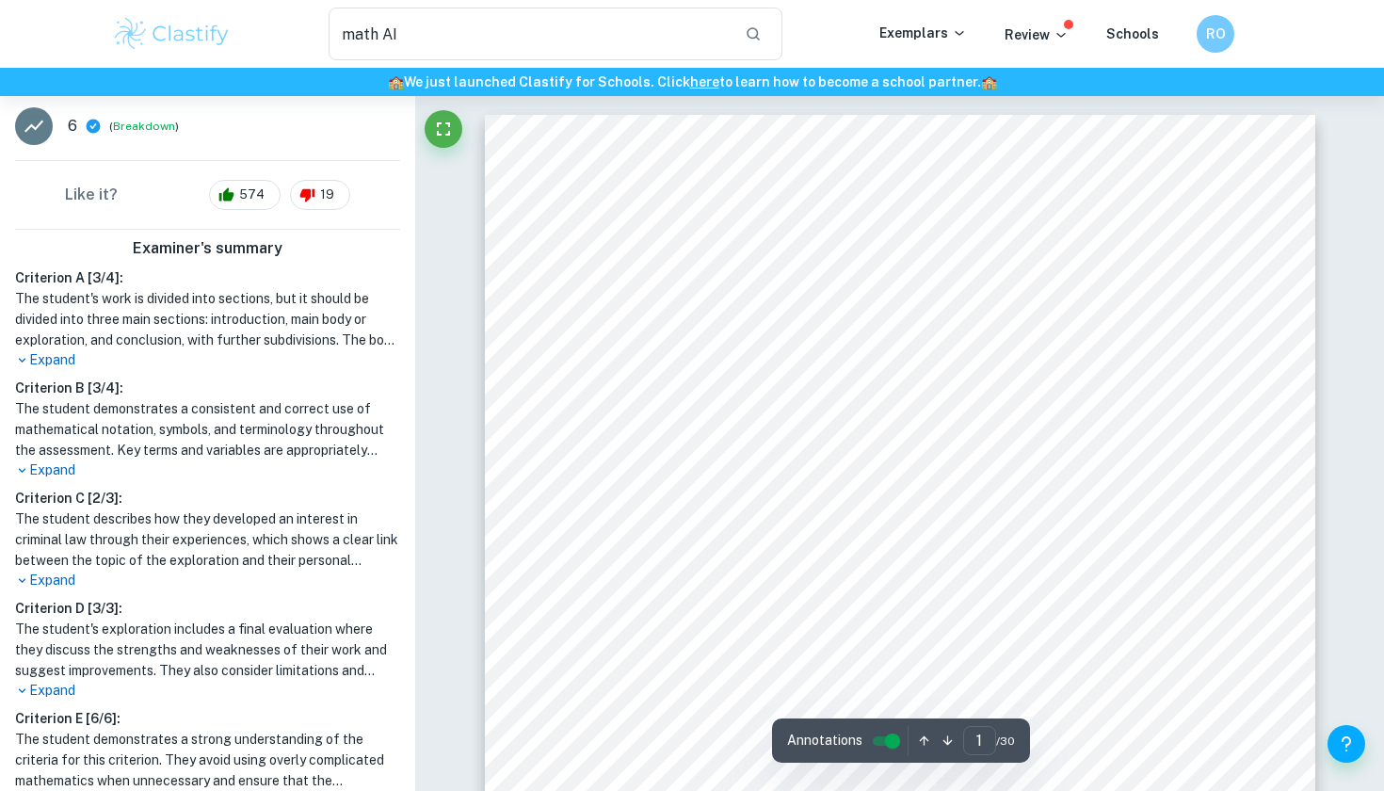
scroll to position [434, 0]
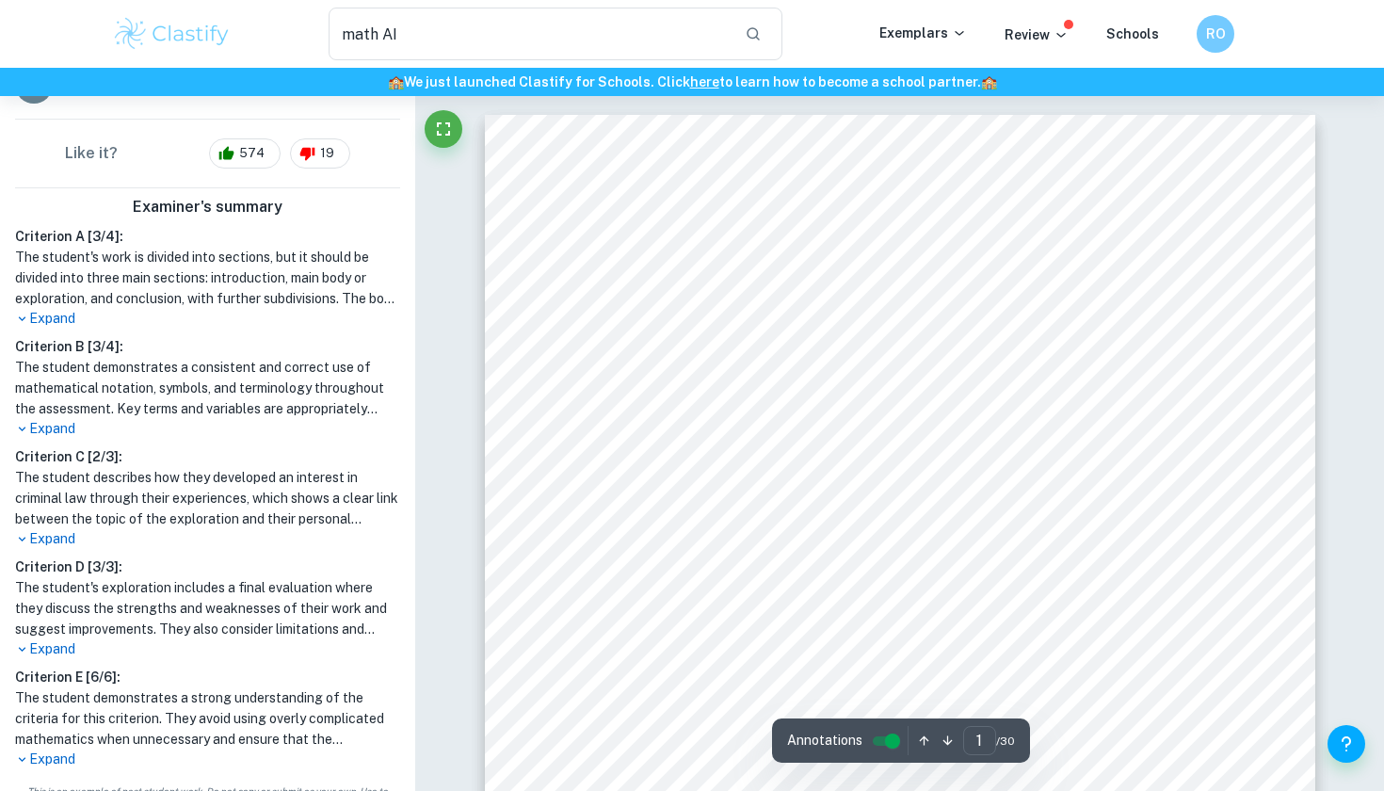
click at [78, 634] on h1 "The student's exploration includes a final evaluation where they discuss the st…" at bounding box center [207, 608] width 385 height 62
click at [64, 533] on p "Expand" at bounding box center [207, 539] width 385 height 20
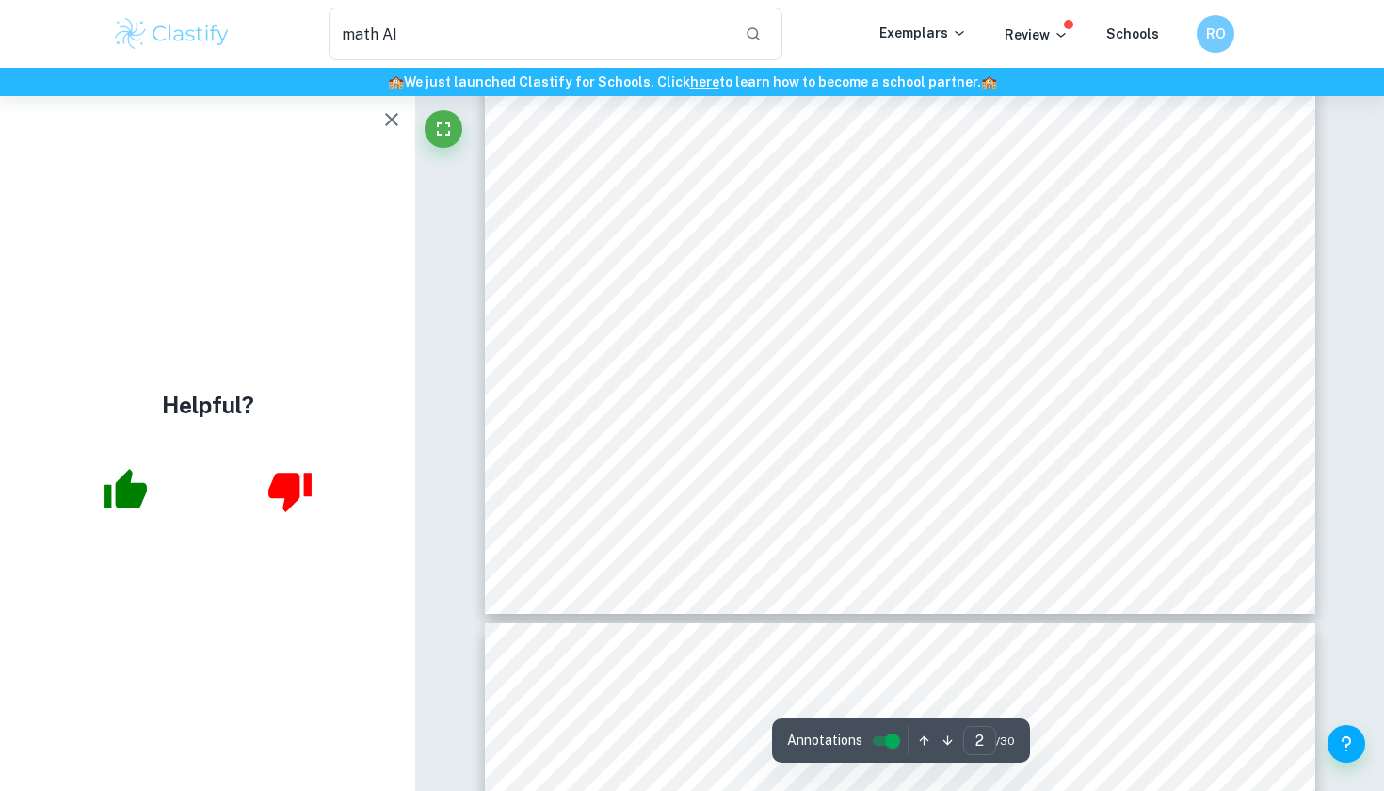
scroll to position [1791, 0]
click at [393, 112] on icon "button" at bounding box center [391, 119] width 23 height 23
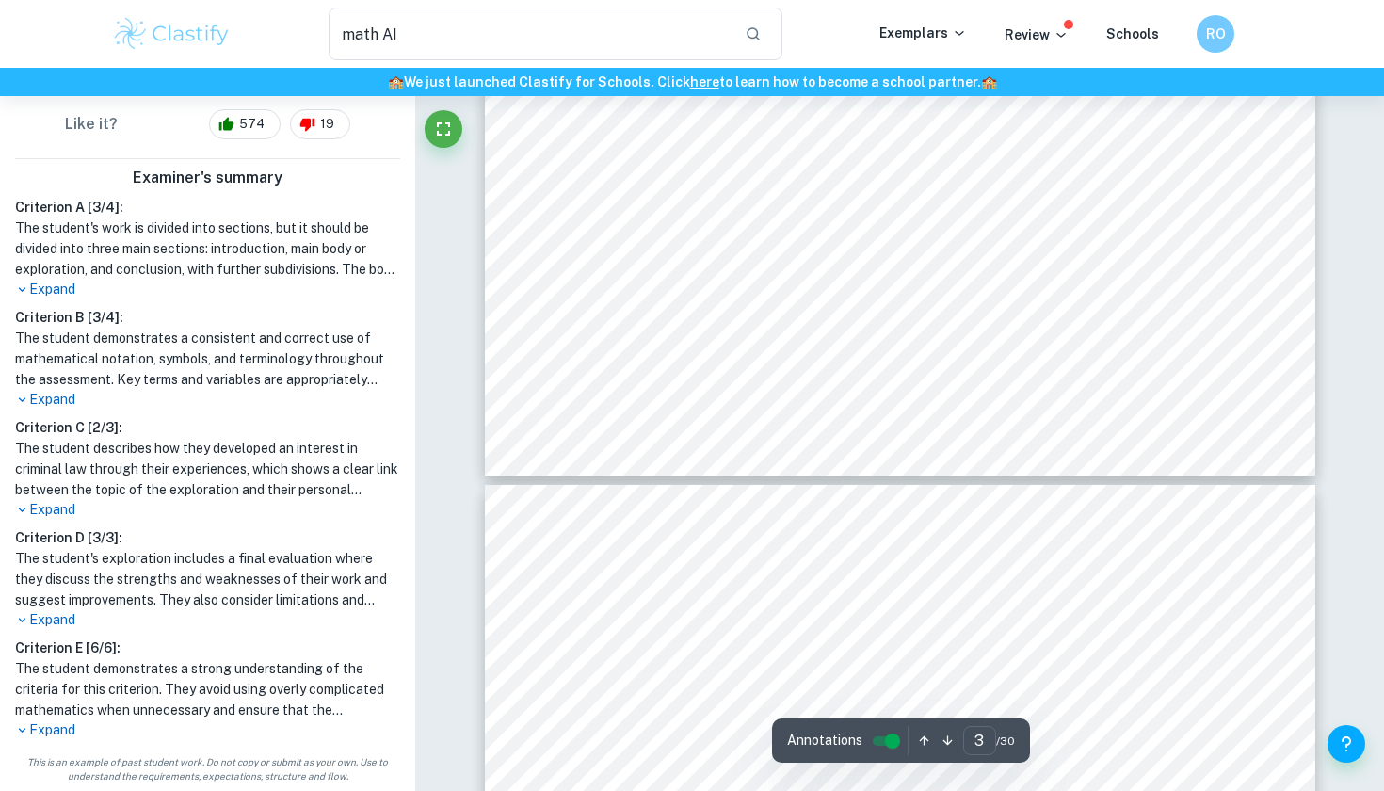
scroll to position [3072, 0]
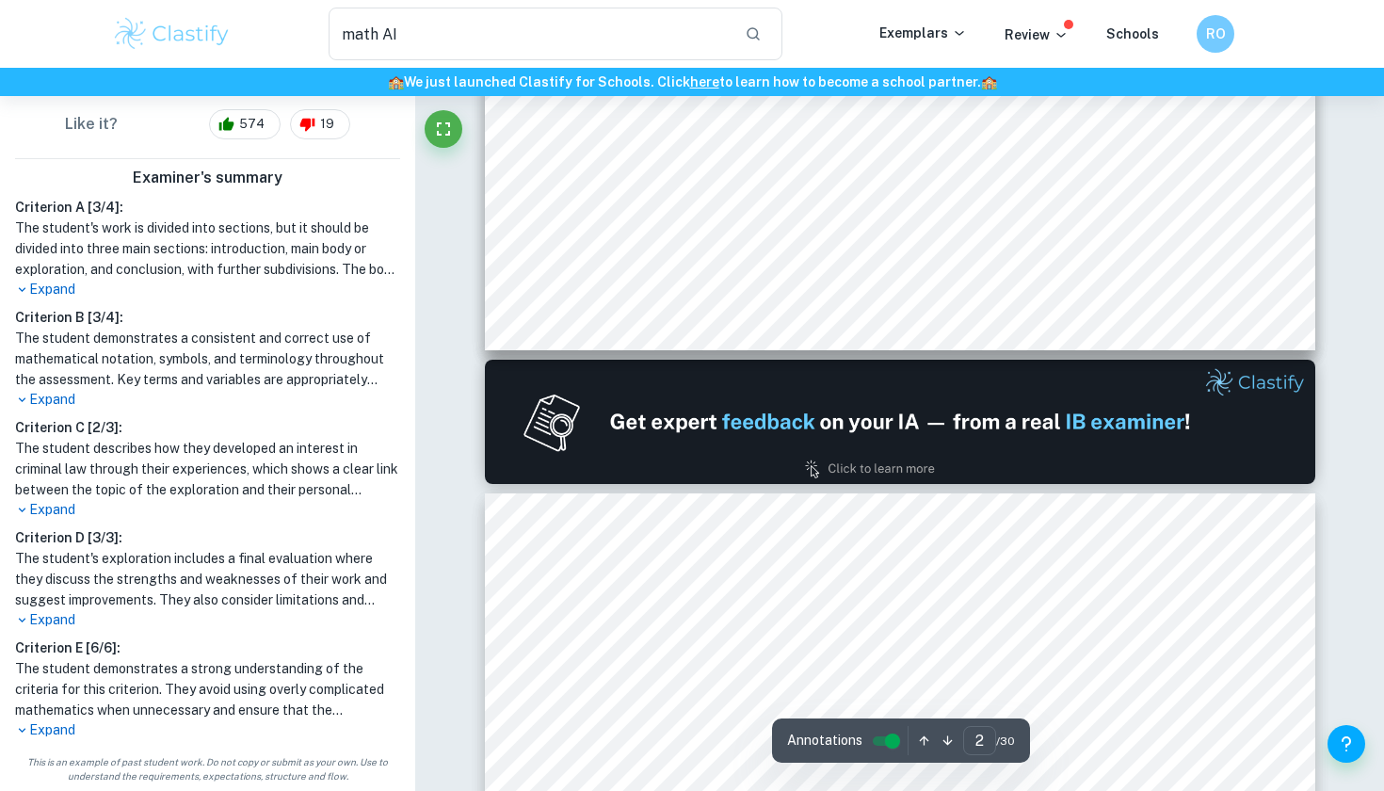
type input "1"
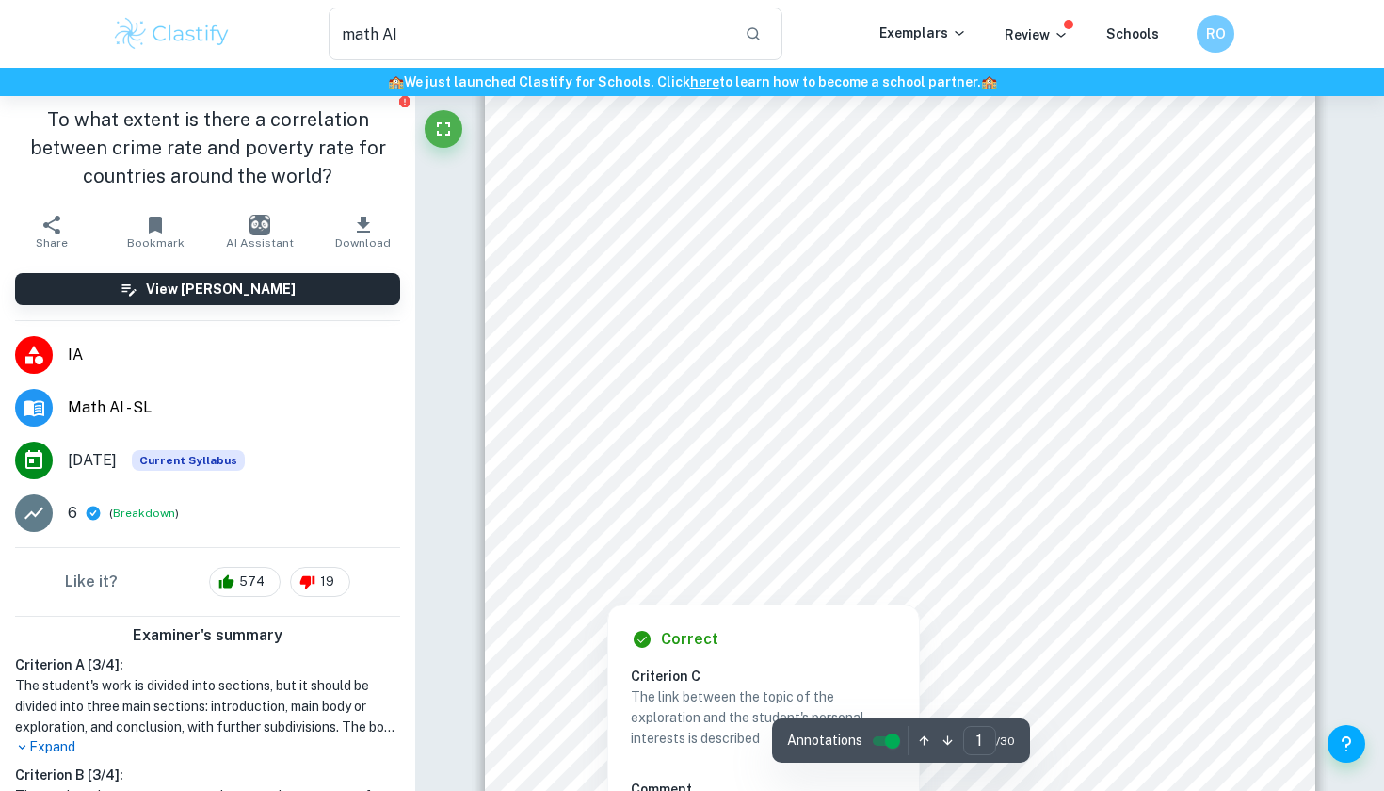
scroll to position [230, 0]
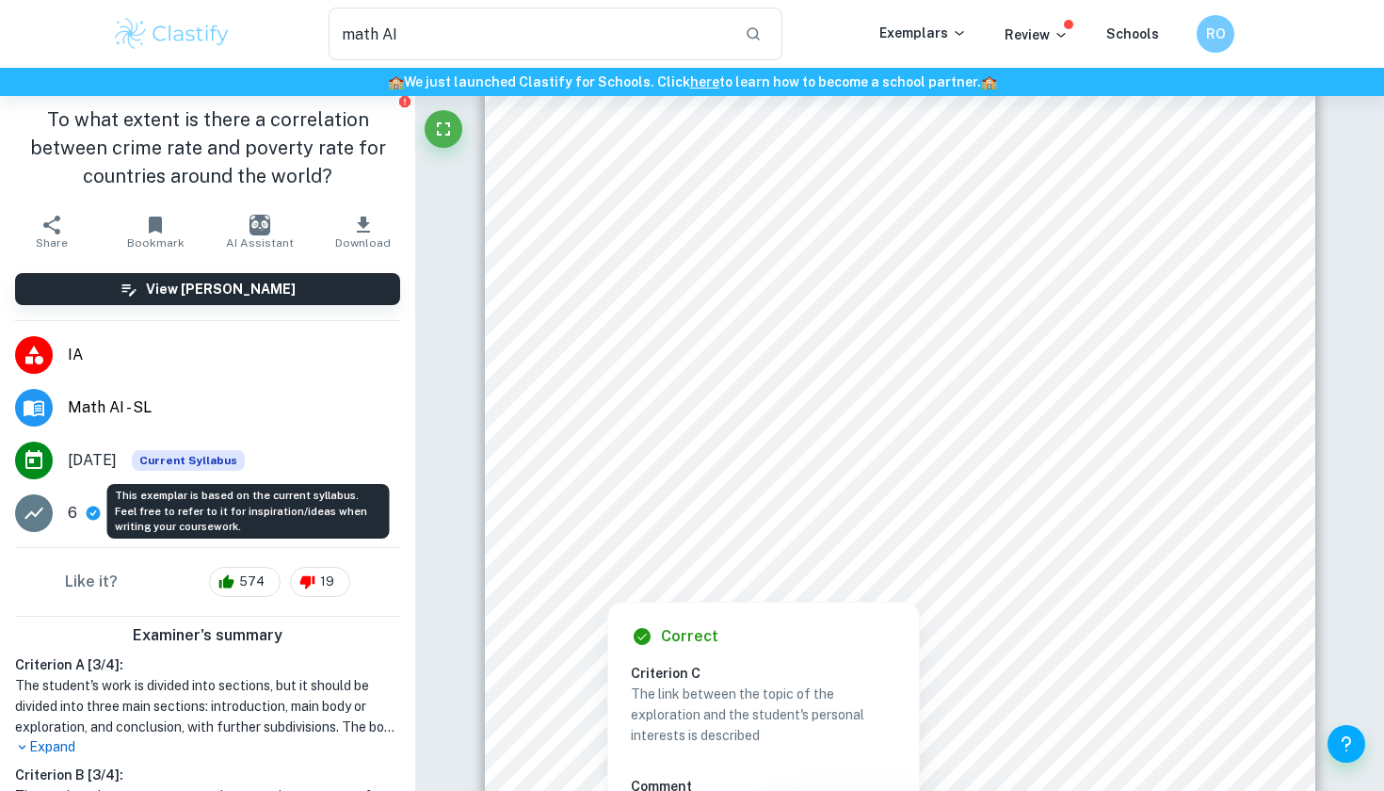
click at [245, 456] on span "Current Syllabus" at bounding box center [188, 460] width 113 height 21
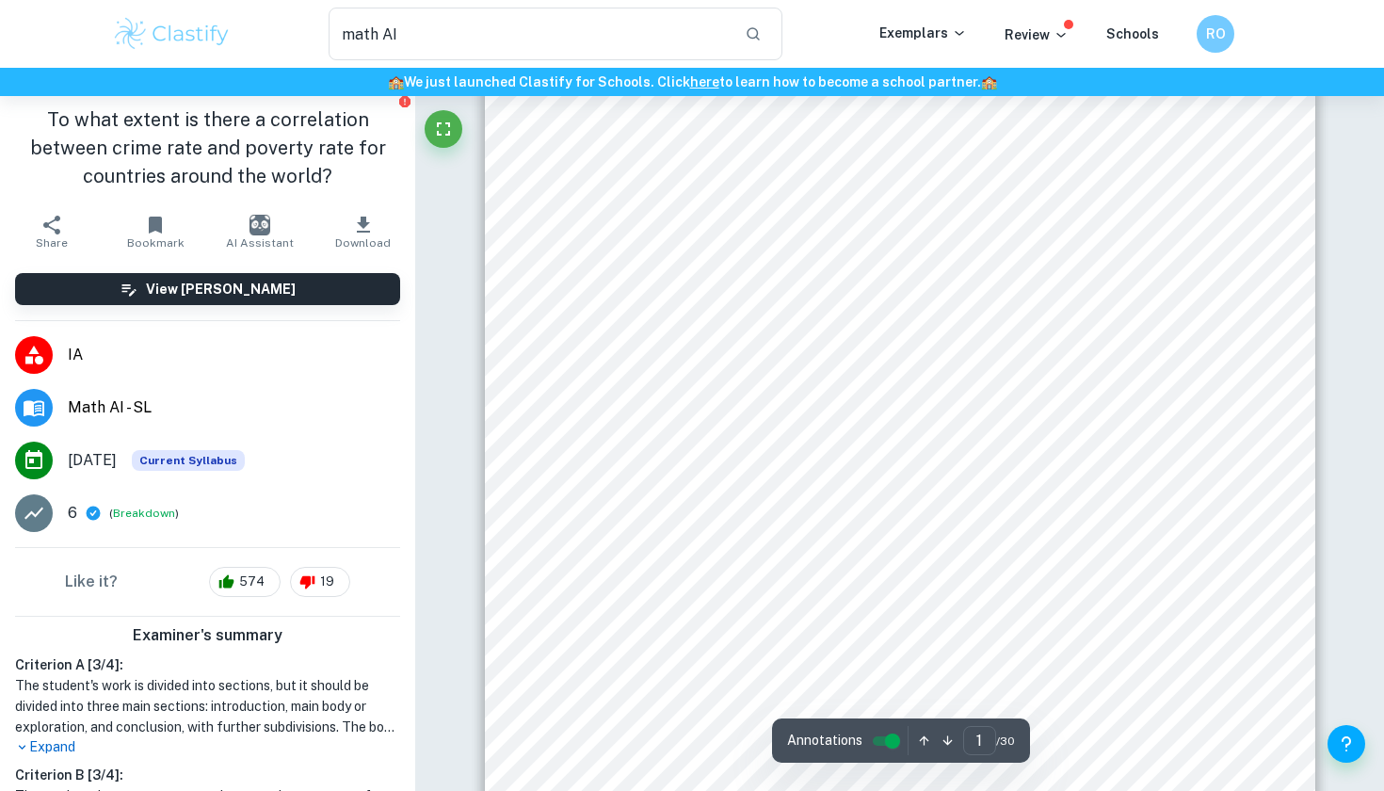
scroll to position [251, 0]
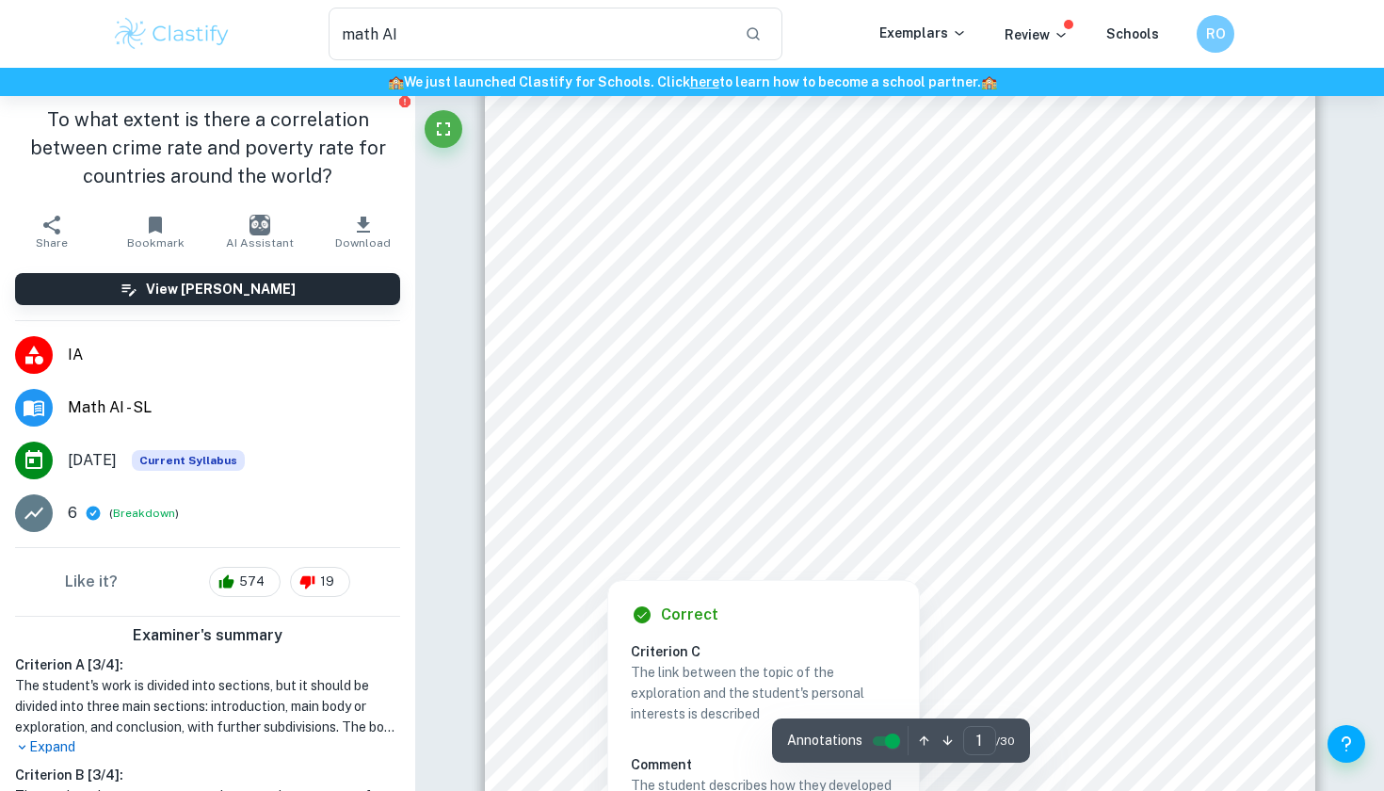
click at [1118, 407] on div at bounding box center [894, 414] width 662 height 60
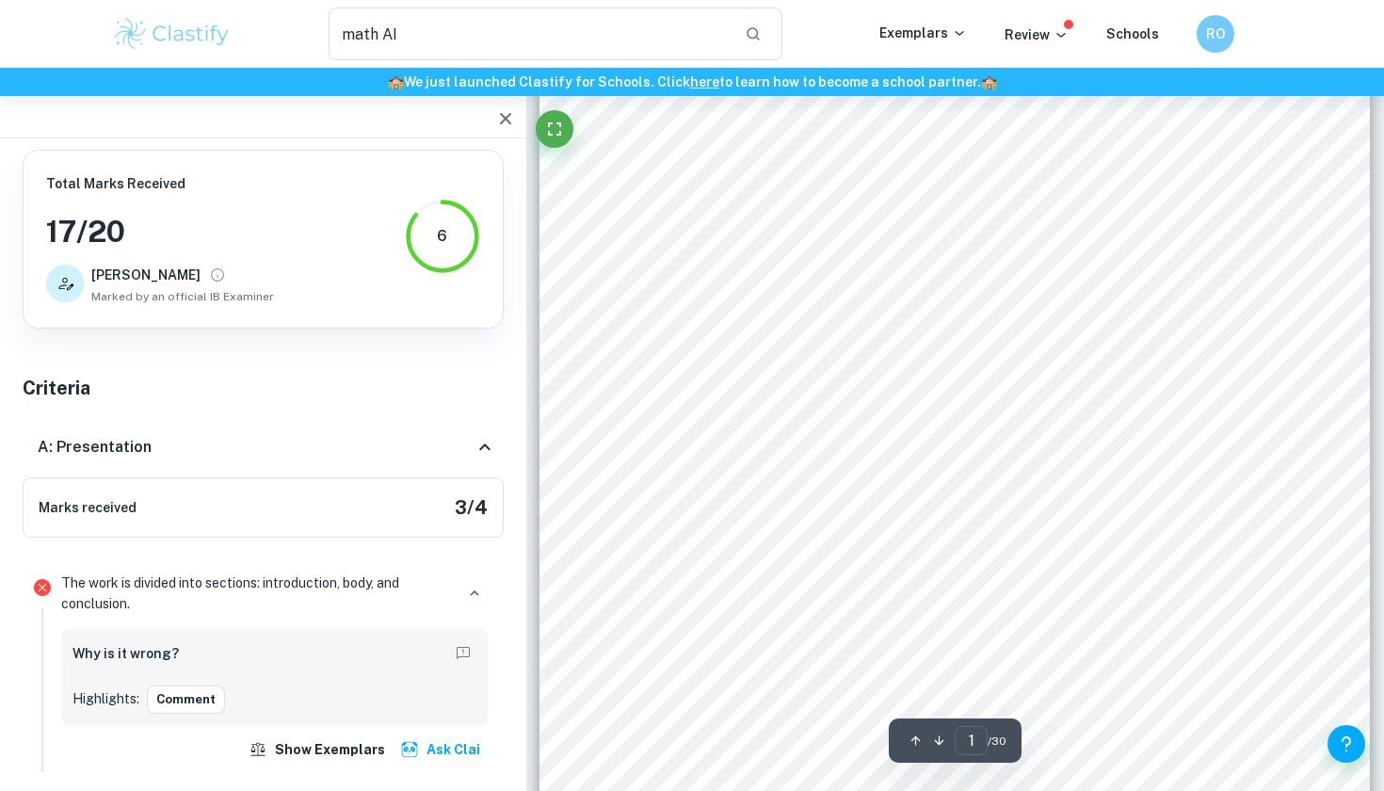
scroll to position [2831, 0]
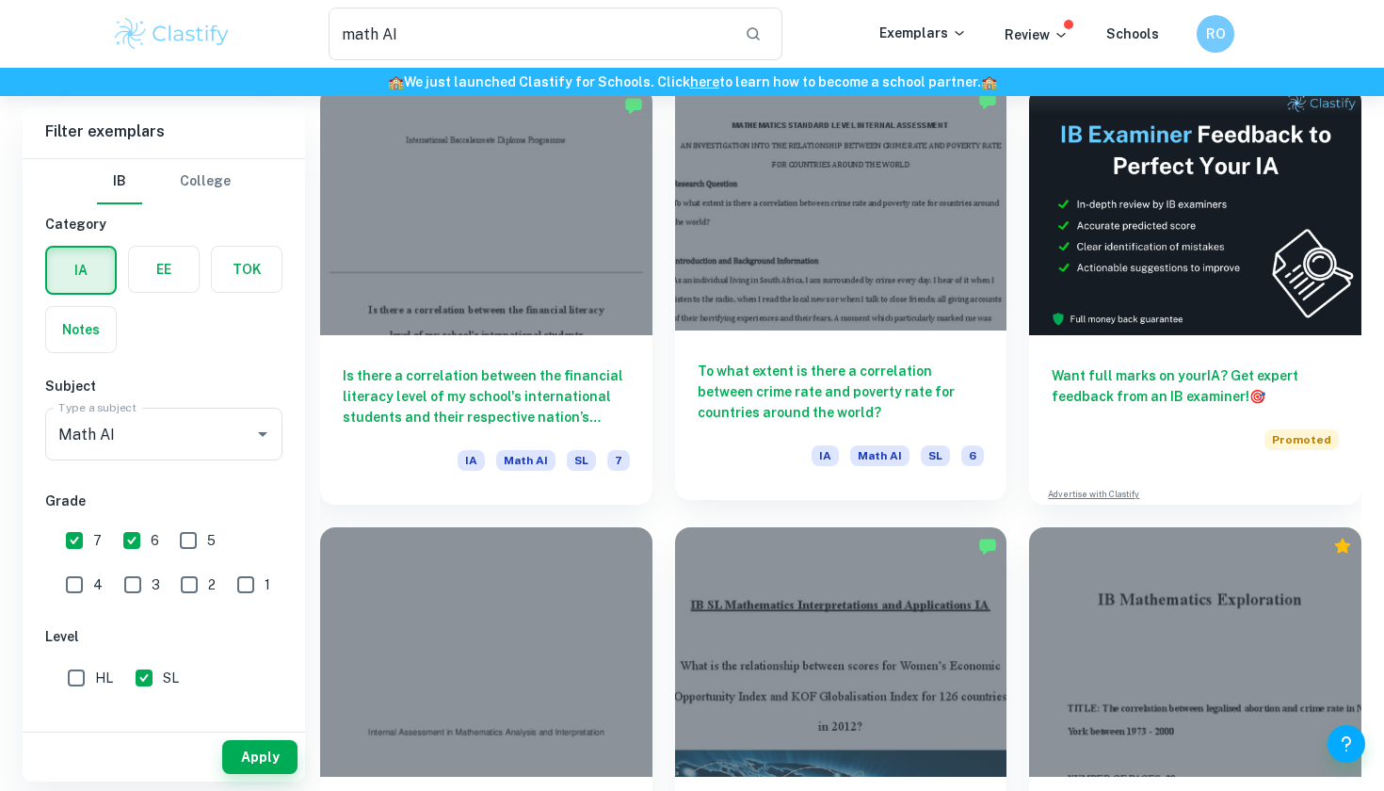
scroll to position [551, 0]
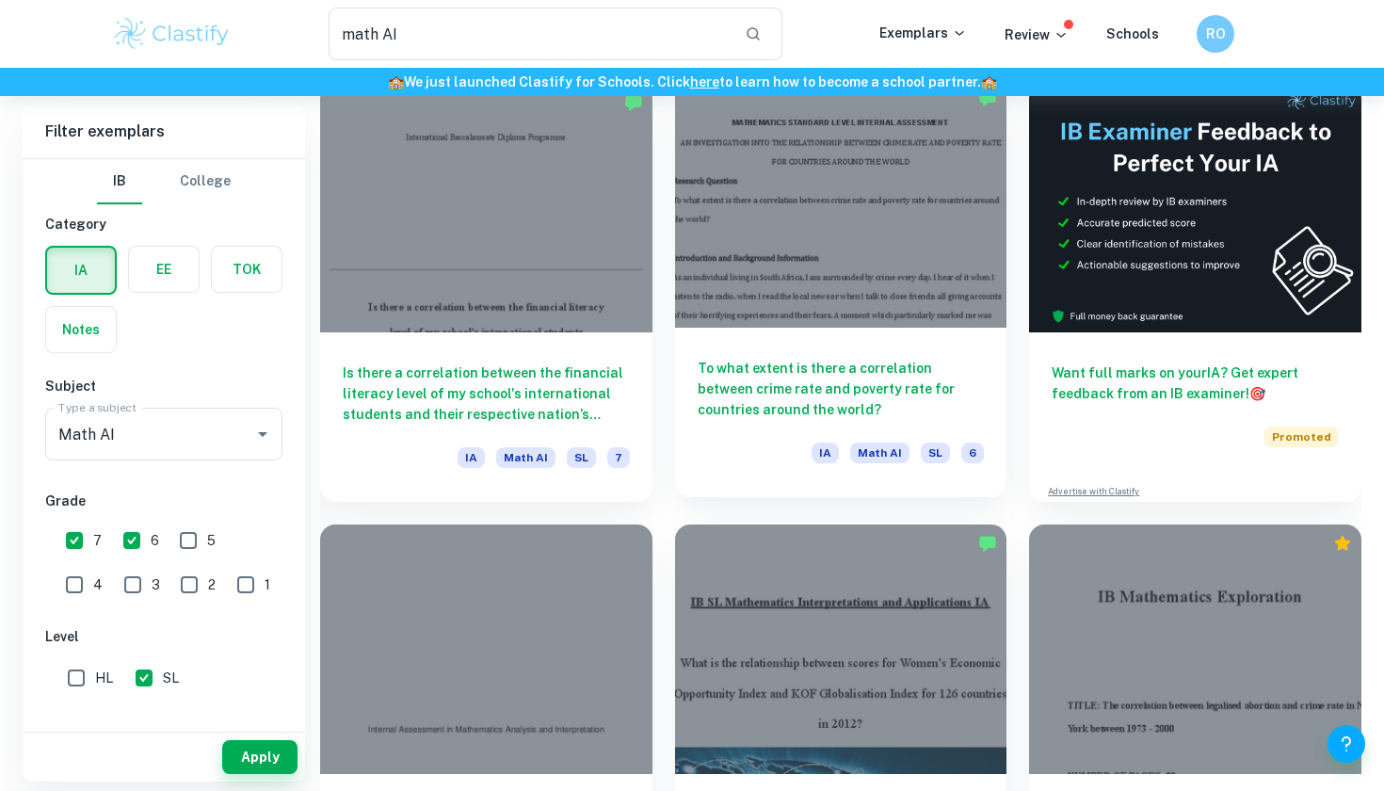
click at [923, 395] on h6 "To what extent is there a correlation between crime rate and poverty rate for c…" at bounding box center [840, 389] width 287 height 62
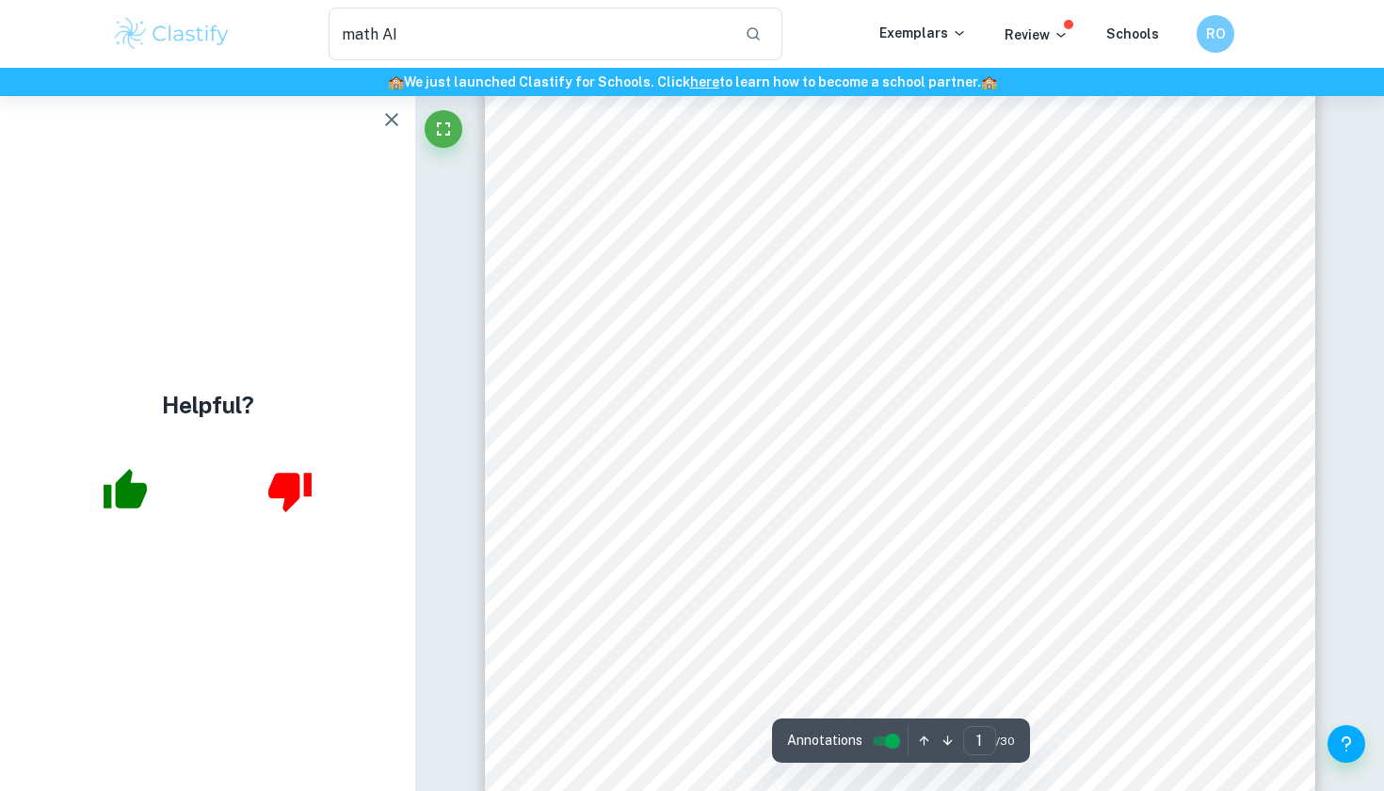
scroll to position [149, 0]
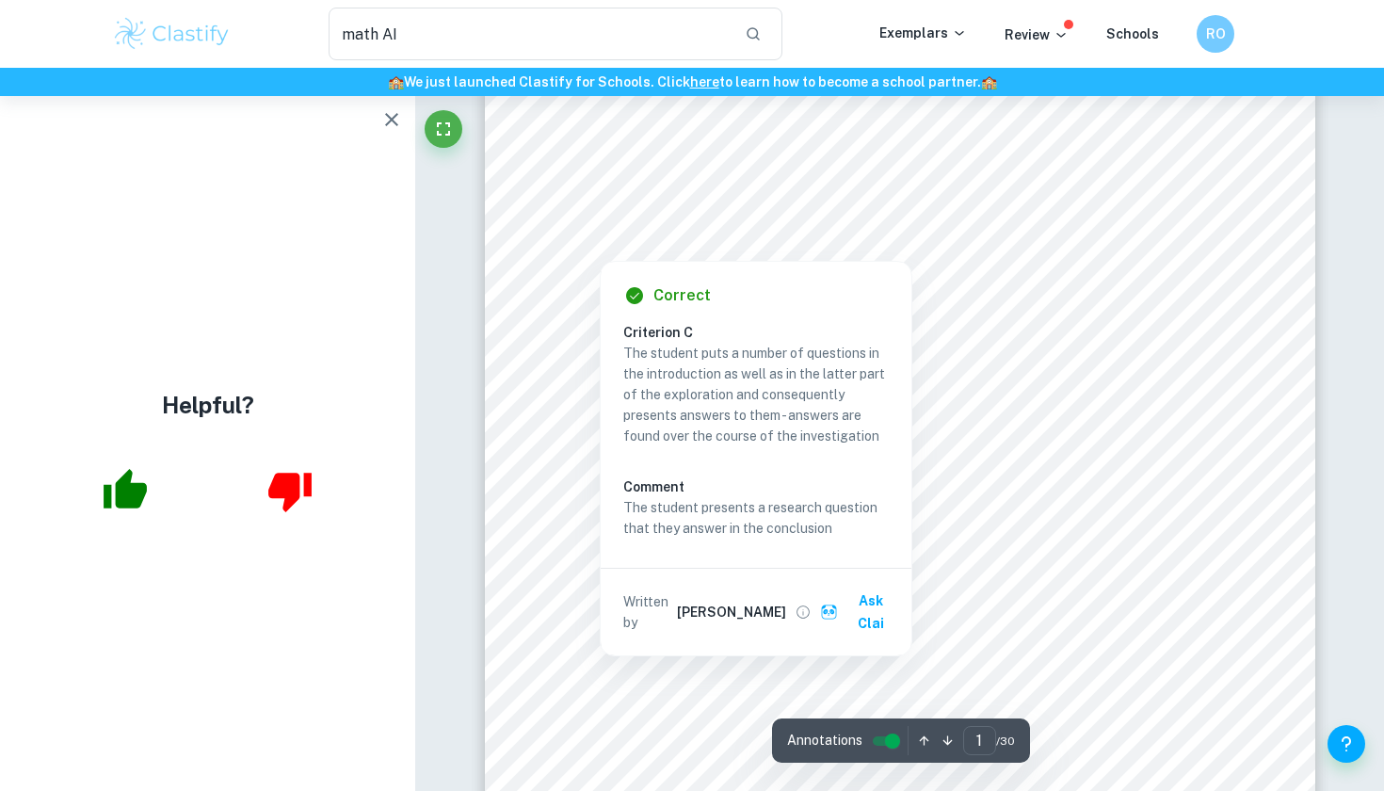
click at [810, 215] on div at bounding box center [889, 219] width 653 height 39
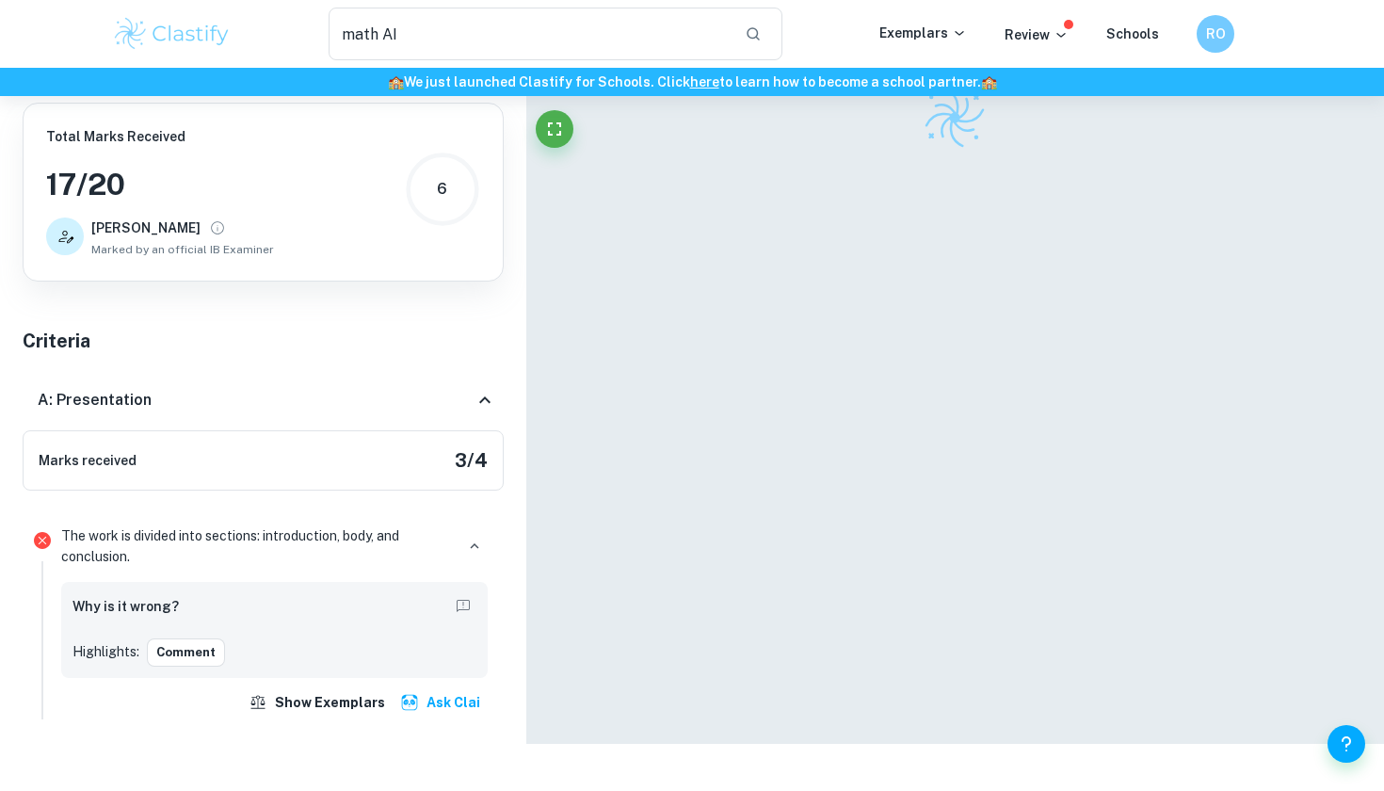
click at [1098, 187] on div at bounding box center [954, 372] width 830 height 744
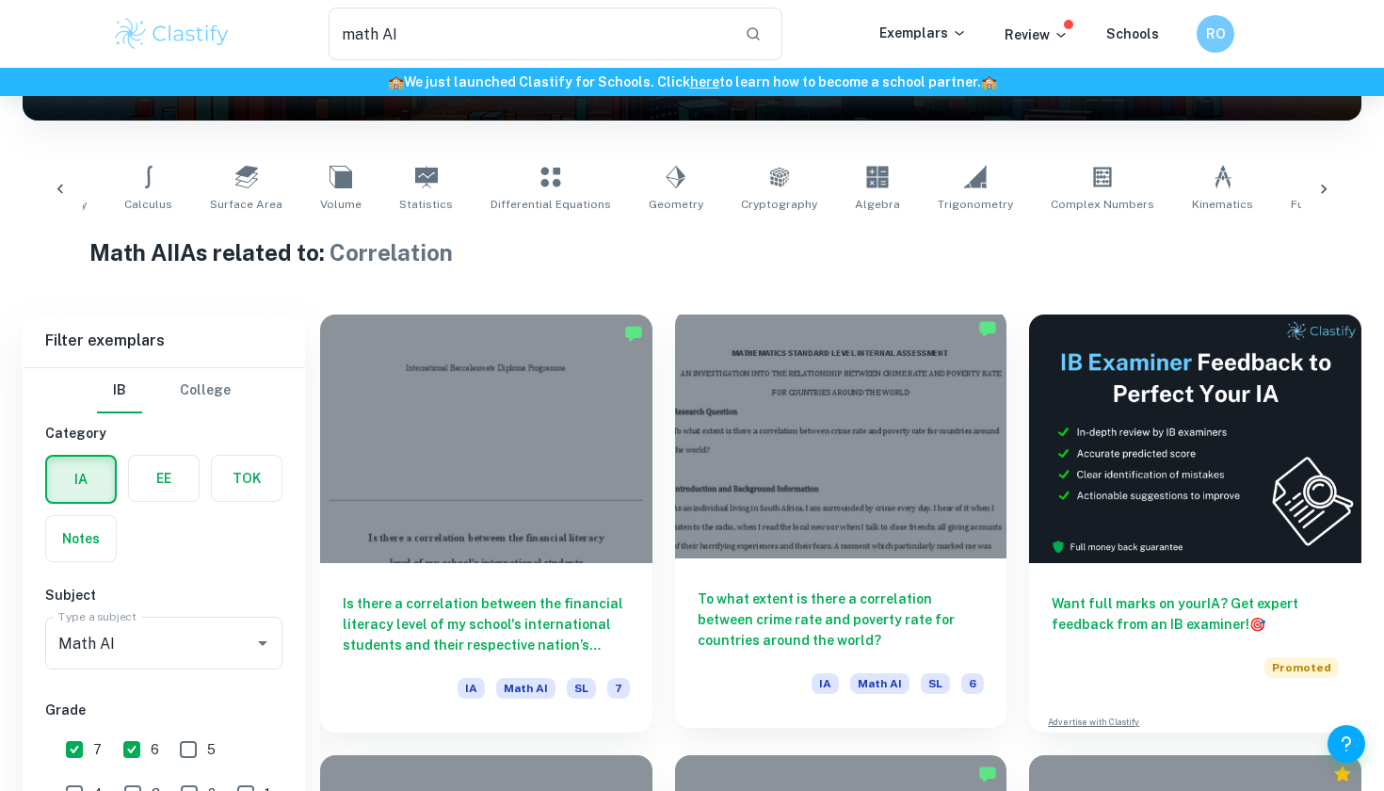
scroll to position [650, 0]
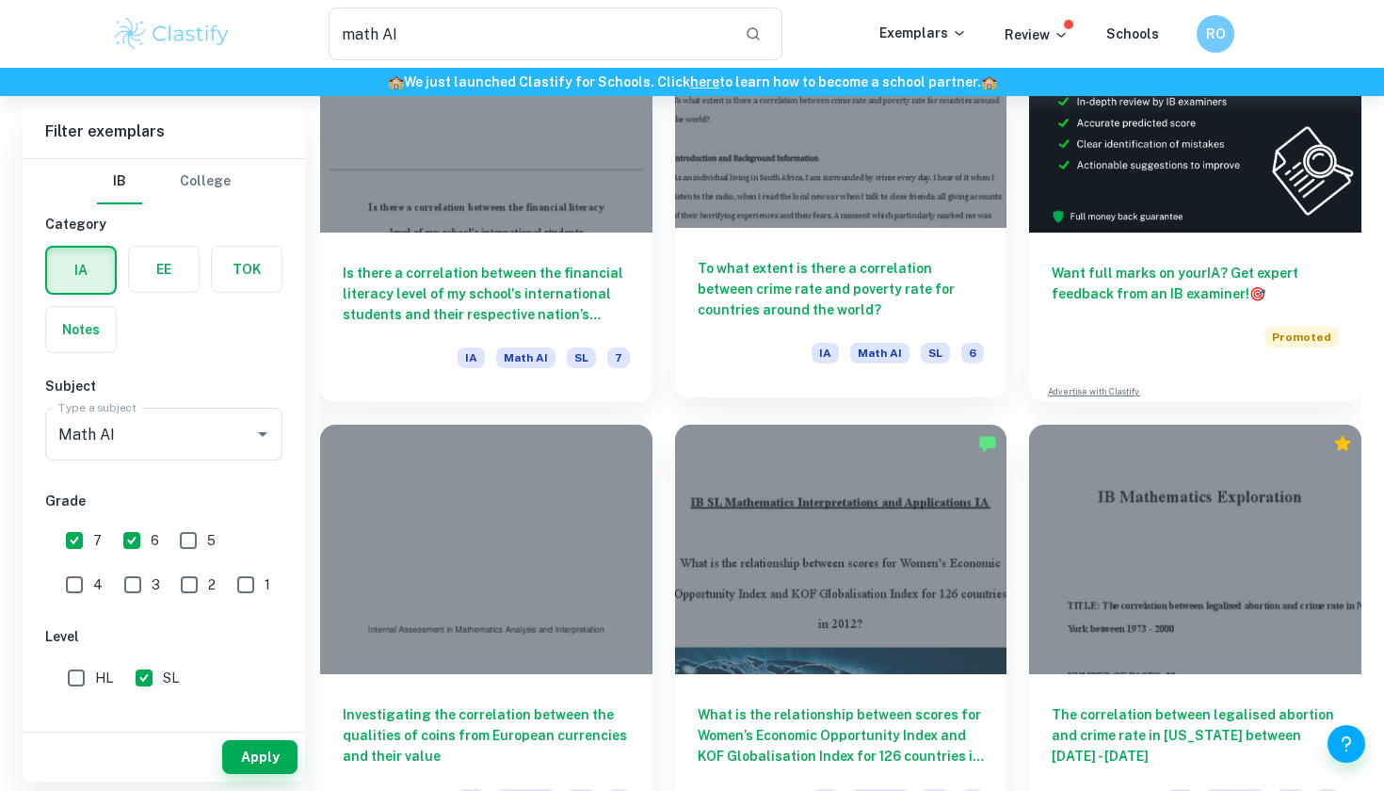
click at [857, 295] on h6 "To what extent is there a correlation between crime rate and poverty rate for c…" at bounding box center [840, 289] width 287 height 62
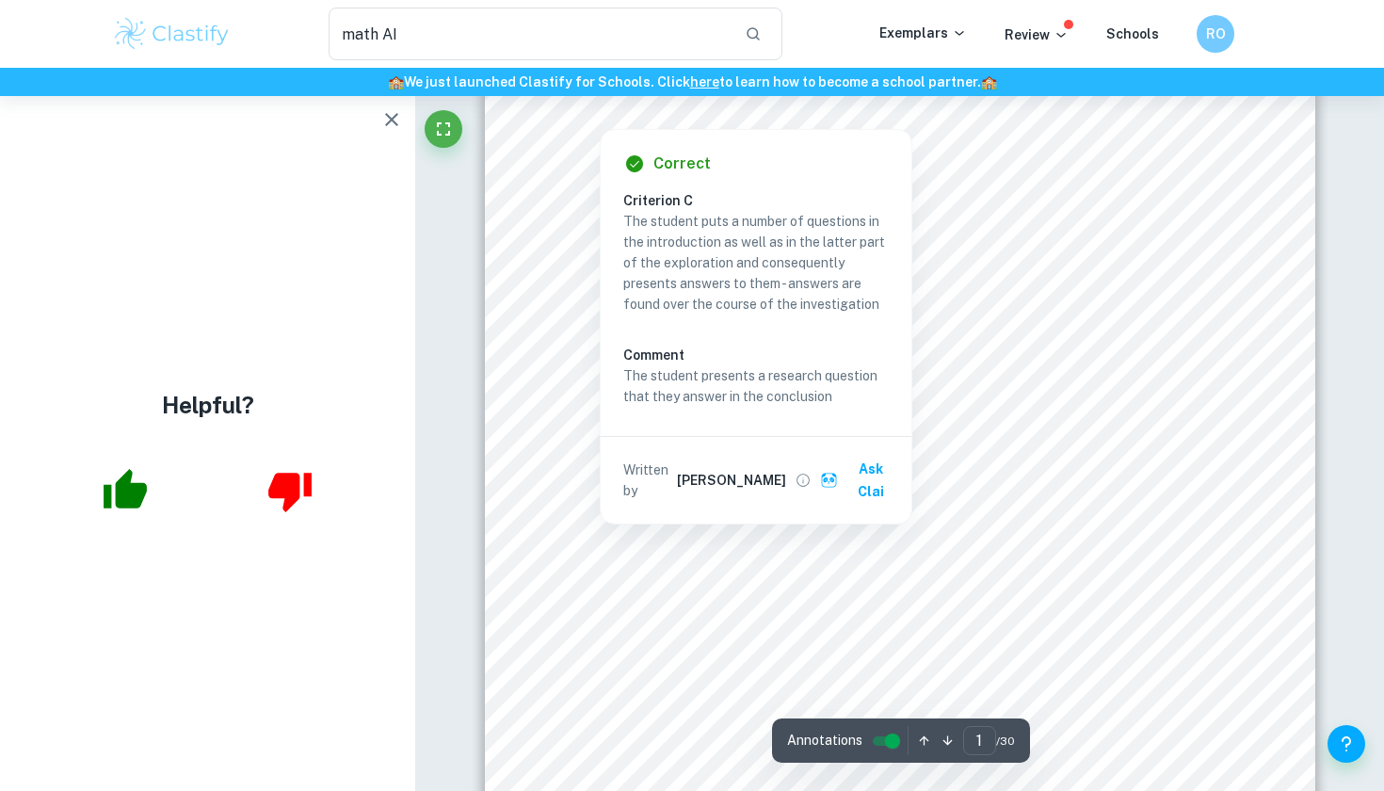
scroll to position [304, 0]
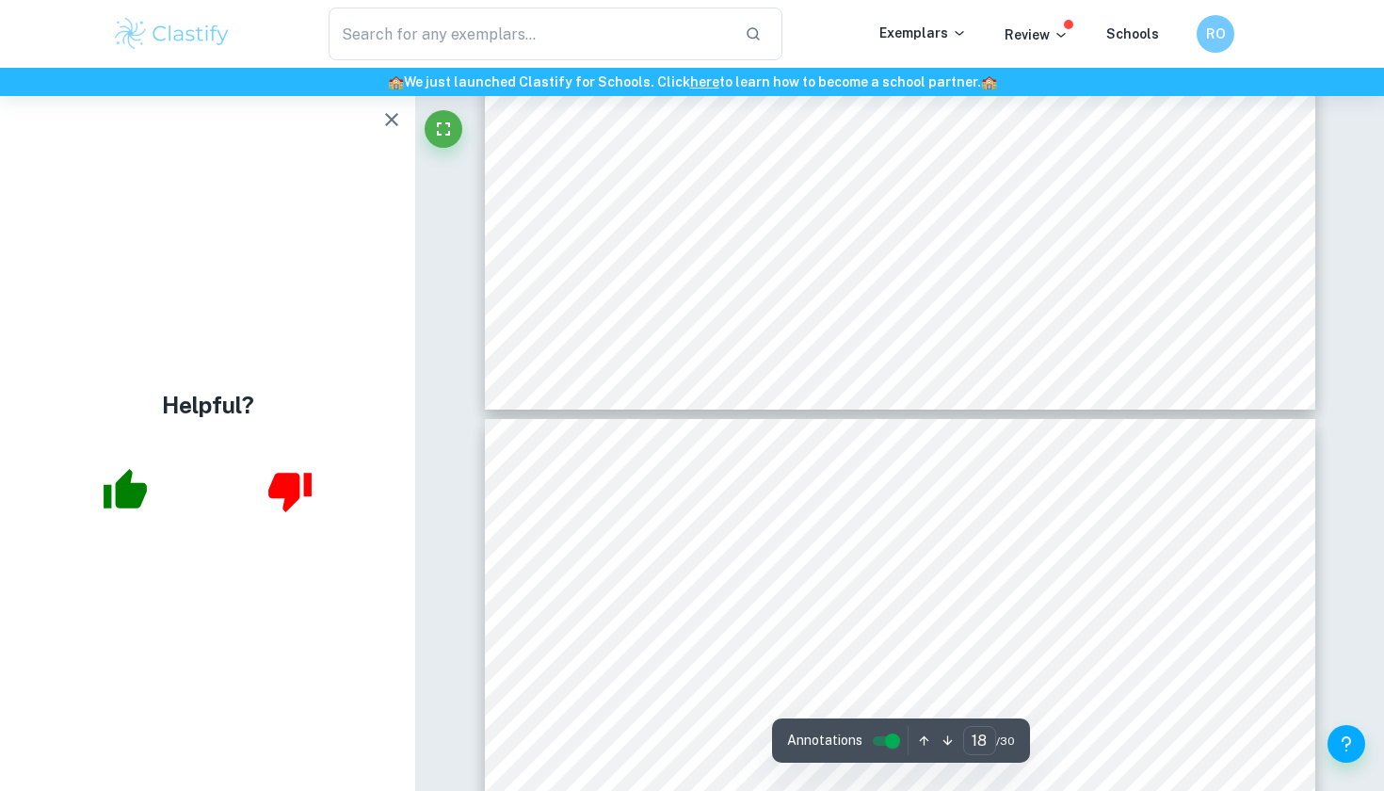
type input "17"
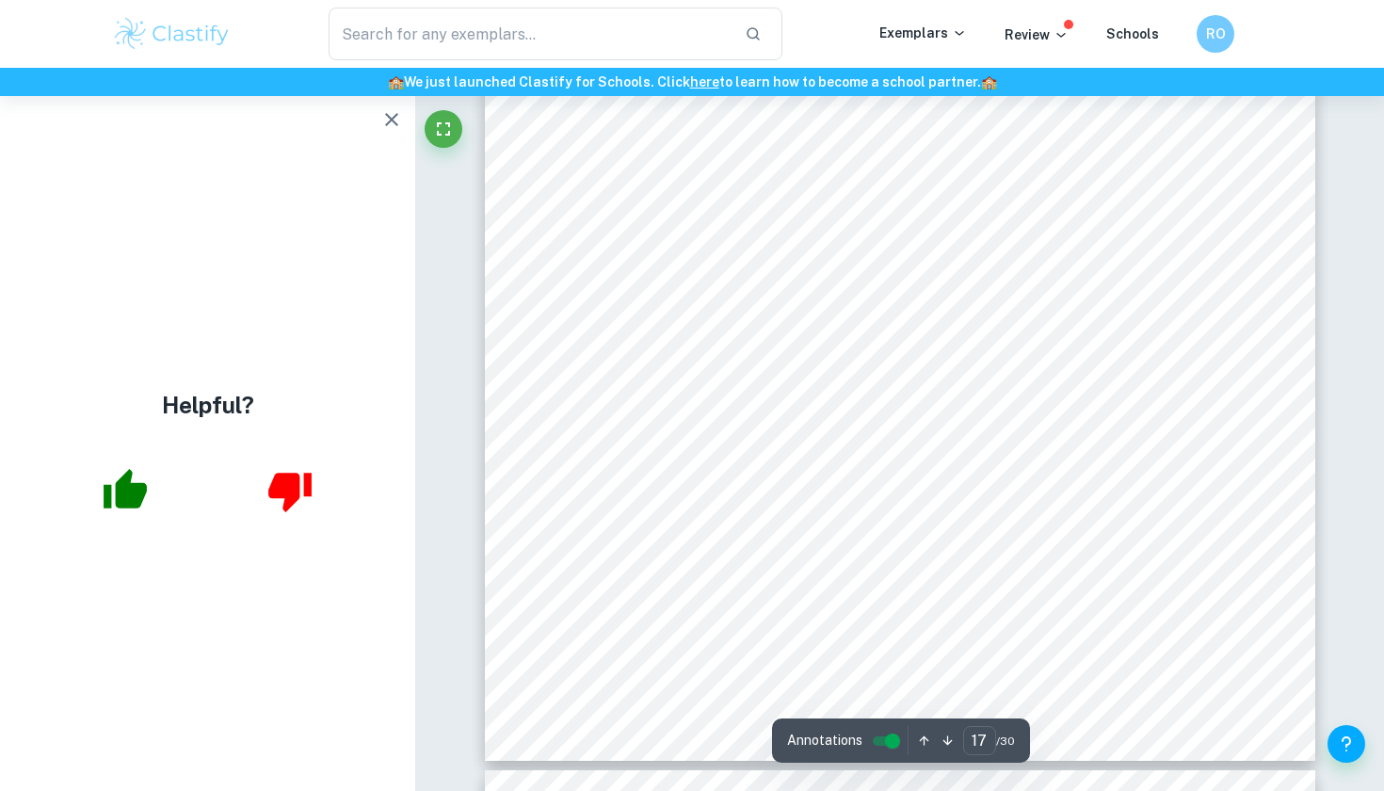
scroll to position [17896, 0]
